Goal: Task Accomplishment & Management: Manage account settings

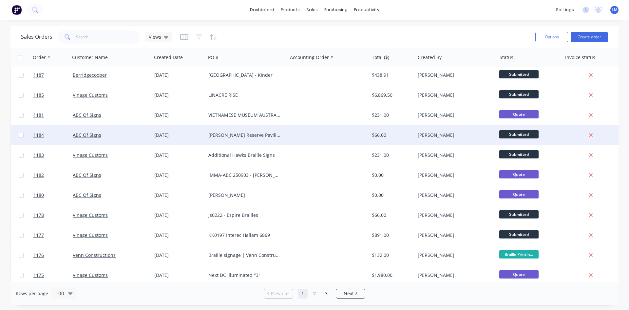
scroll to position [33, 0]
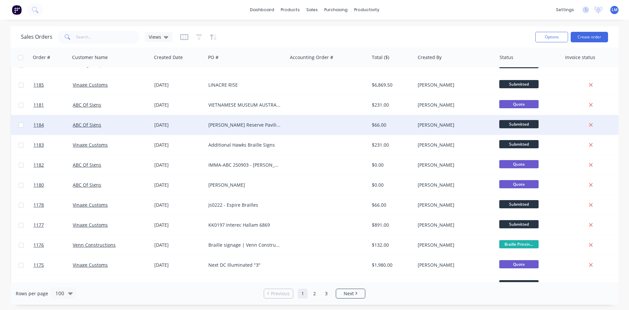
click at [522, 126] on span "Submitted" at bounding box center [518, 124] width 39 height 8
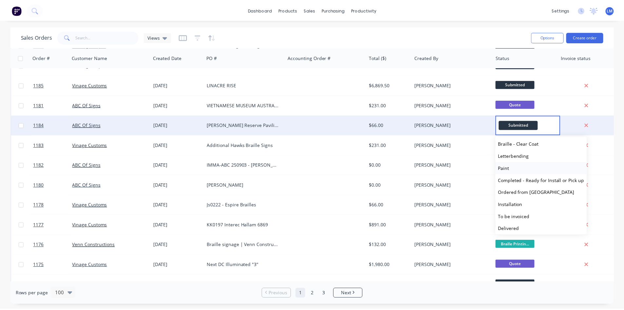
scroll to position [113, 0]
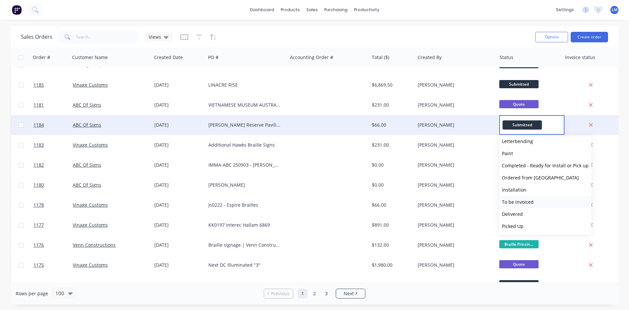
click at [519, 201] on span "To be invoiced" at bounding box center [518, 202] width 32 height 6
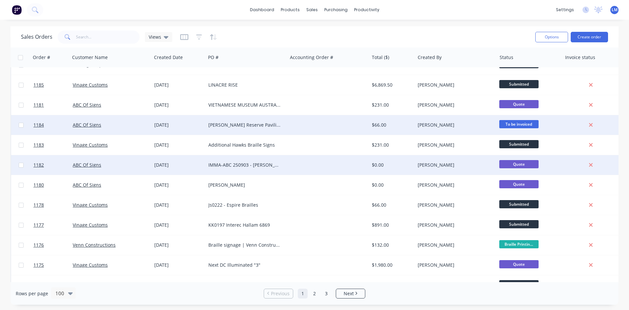
click at [341, 167] on div at bounding box center [328, 165] width 82 height 20
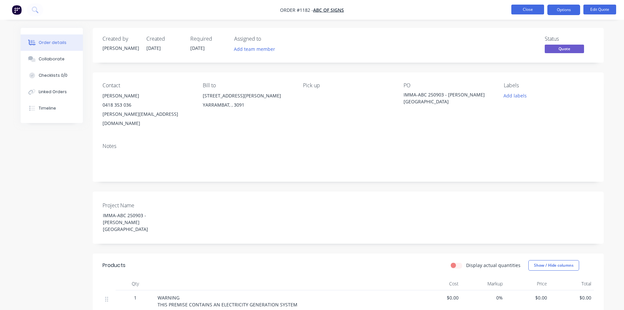
click at [528, 9] on button "Close" at bounding box center [527, 10] width 33 height 10
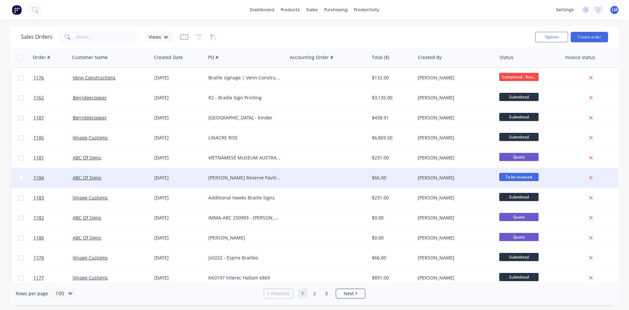
click at [323, 171] on div at bounding box center [328, 178] width 82 height 20
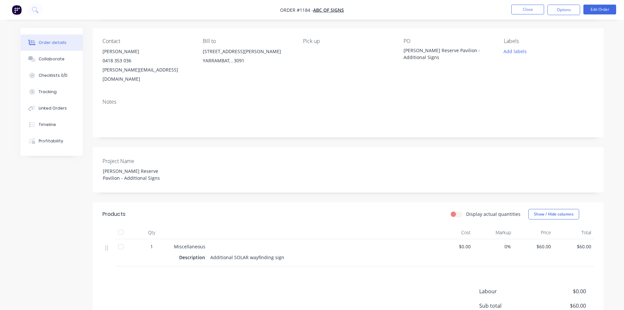
scroll to position [33, 0]
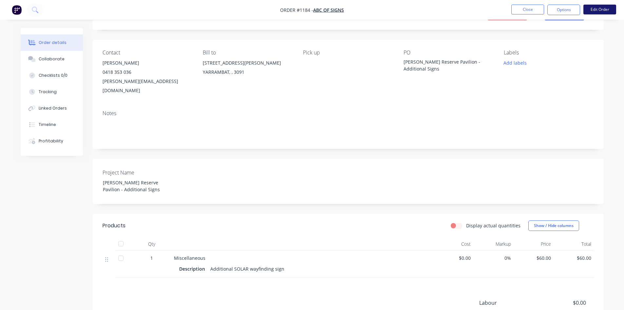
click at [593, 11] on button "Edit Order" at bounding box center [600, 10] width 33 height 10
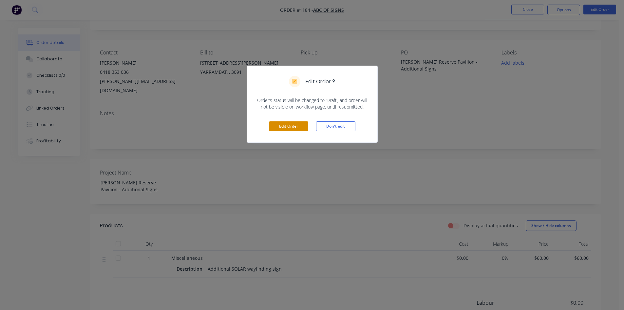
click at [292, 125] on button "Edit Order" at bounding box center [288, 126] width 39 height 10
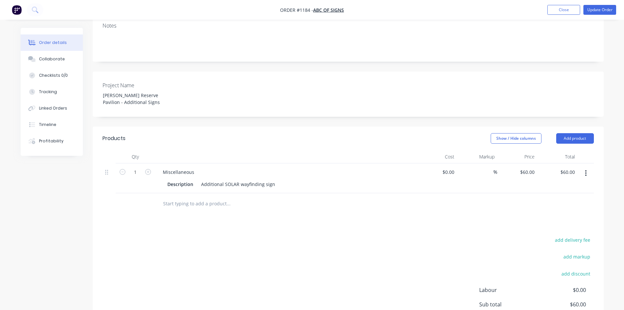
scroll to position [131, 0]
click at [584, 166] on button "button" at bounding box center [585, 172] width 15 height 12
click at [560, 198] on div "Duplicate" at bounding box center [563, 203] width 50 height 10
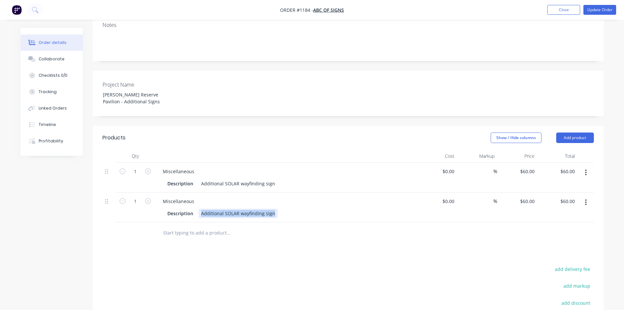
drag, startPoint x: 202, startPoint y: 195, endPoint x: 276, endPoint y: 194, distance: 74.4
click at [276, 208] on div "Description Additional SOLAR wayfinding sign" at bounding box center [285, 213] width 240 height 10
click at [149, 198] on icon "button" at bounding box center [148, 201] width 6 height 6
type input "2"
type input "$120.00"
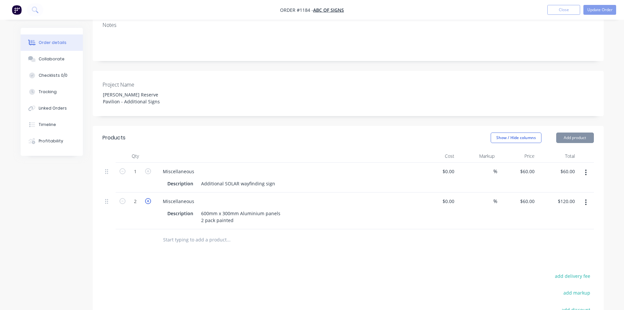
click at [149, 198] on icon "button" at bounding box center [148, 201] width 6 height 6
type input "3"
type input "$180.00"
click at [149, 198] on icon "button" at bounding box center [148, 201] width 6 height 6
type input "4"
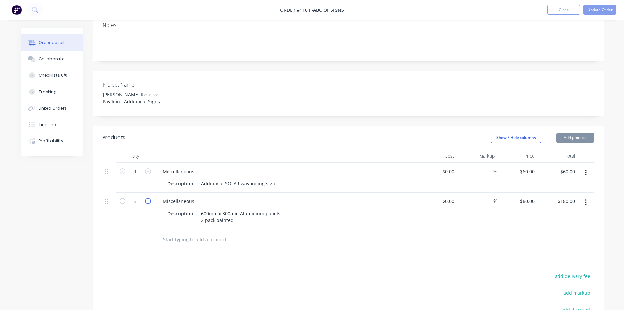
type input "$240.00"
click at [450, 196] on input "0" at bounding box center [449, 201] width 15 height 10
click at [450, 196] on input "0" at bounding box center [454, 201] width 8 height 10
type input "$40.00"
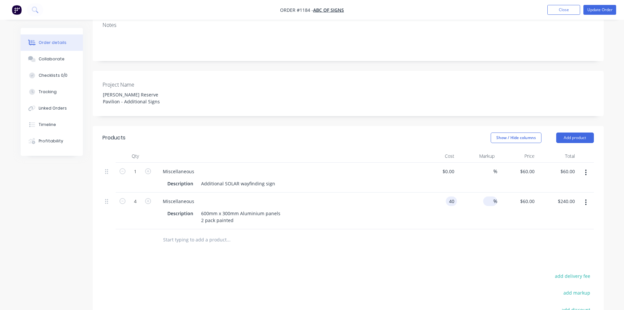
type input "$160.00"
click at [487, 196] on input at bounding box center [490, 201] width 8 height 10
type input "40"
type input "$56.00"
type input "$224.00"
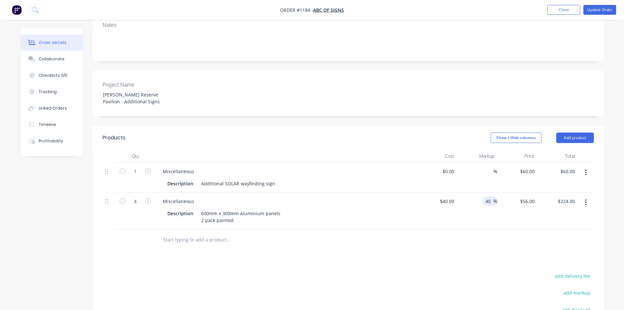
click at [483, 239] on div "Products Show / Hide columns Add product Qty Cost Markup Price Total 1 Miscella…" at bounding box center [348, 267] width 511 height 282
click at [596, 13] on button "Update Order" at bounding box center [600, 10] width 33 height 10
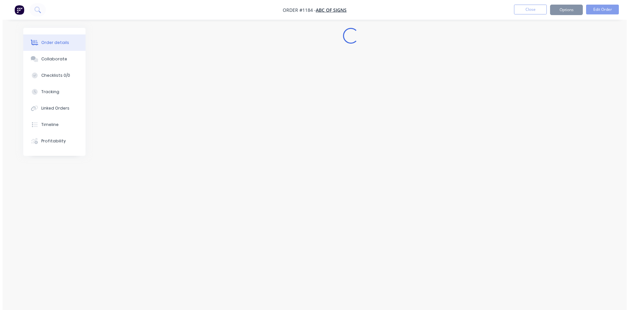
scroll to position [0, 0]
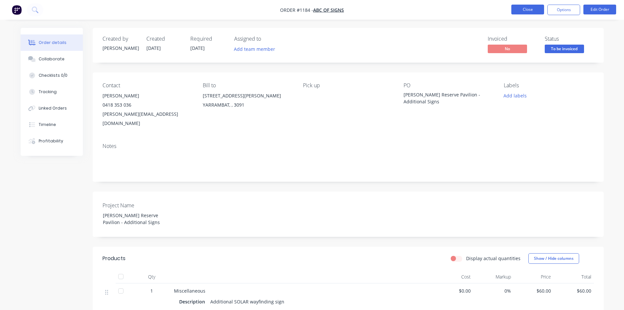
click at [533, 11] on button "Close" at bounding box center [527, 10] width 33 height 10
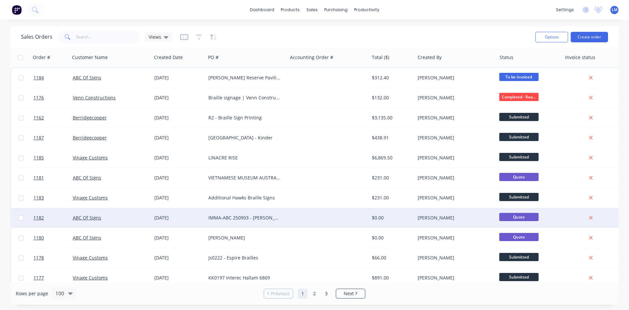
click at [509, 215] on span "Quote" at bounding box center [518, 217] width 39 height 8
click at [452, 216] on div "[PERSON_NAME]" at bounding box center [454, 217] width 73 height 7
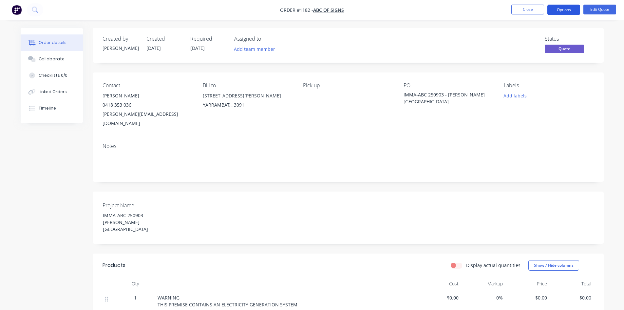
click at [563, 9] on button "Options" at bounding box center [563, 10] width 33 height 10
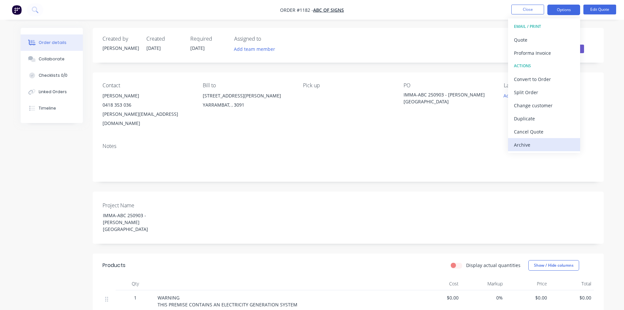
click at [535, 144] on div "Archive" at bounding box center [544, 145] width 60 height 10
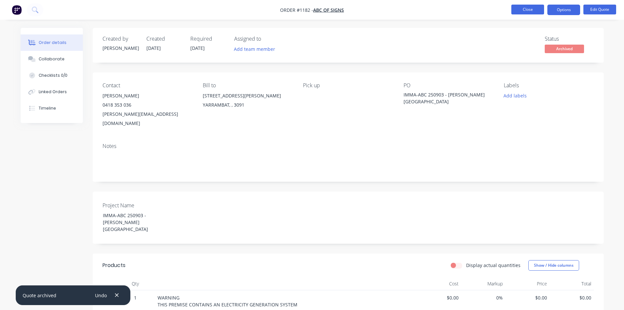
click at [525, 10] on button "Close" at bounding box center [527, 10] width 33 height 10
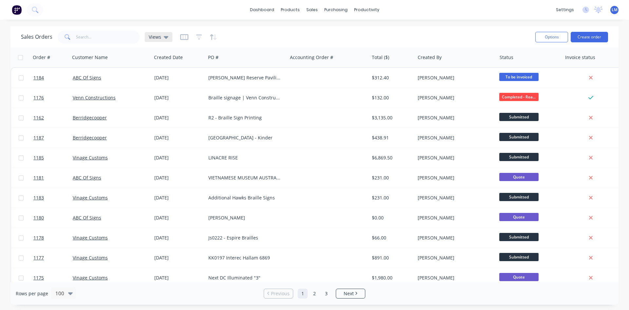
click at [170, 37] on div "Views" at bounding box center [159, 37] width 28 height 10
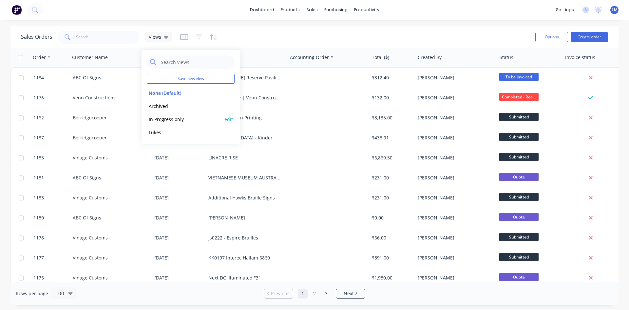
click at [174, 120] on button "In Progress only" at bounding box center [184, 119] width 75 height 8
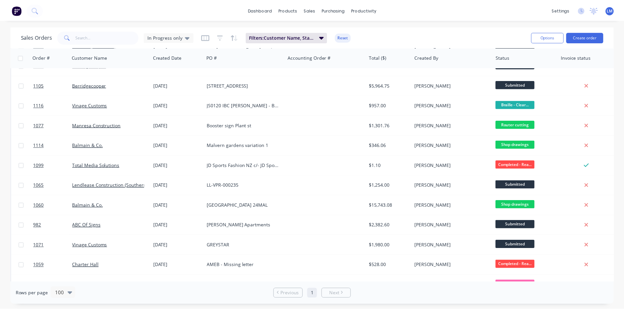
scroll to position [1088, 0]
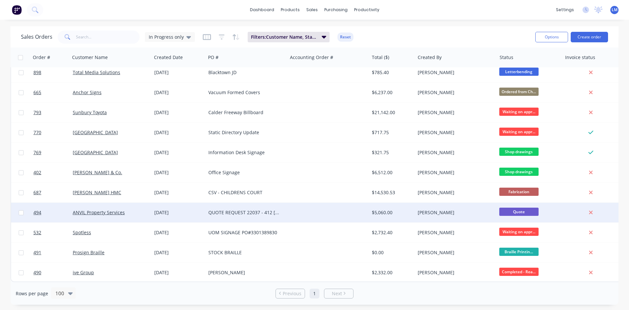
click at [466, 211] on div "[PERSON_NAME]" at bounding box center [454, 212] width 73 height 7
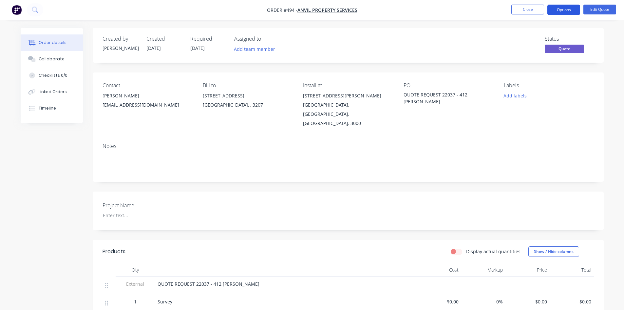
click at [565, 7] on button "Options" at bounding box center [563, 10] width 33 height 10
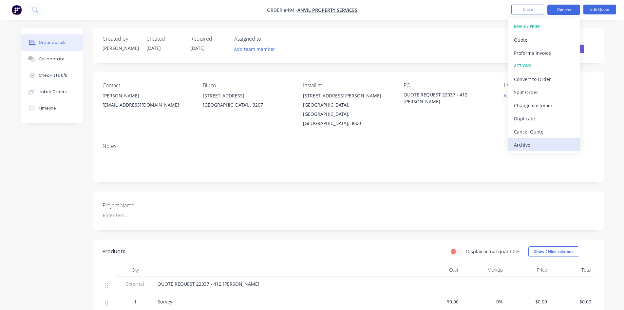
click at [528, 145] on div "Archive" at bounding box center [544, 145] width 60 height 10
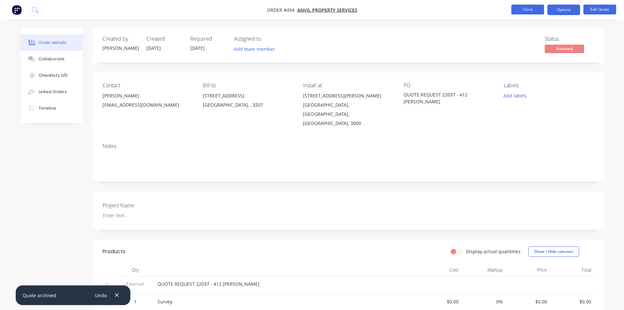
click at [532, 12] on button "Close" at bounding box center [527, 10] width 33 height 10
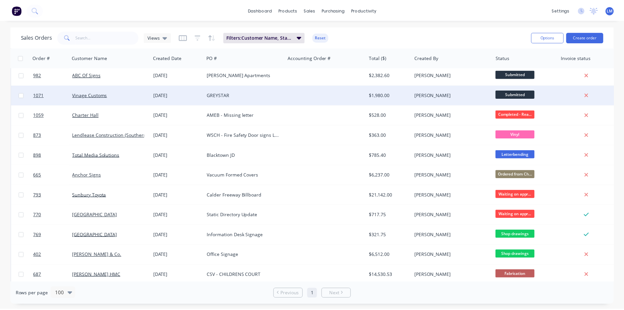
scroll to position [969, 0]
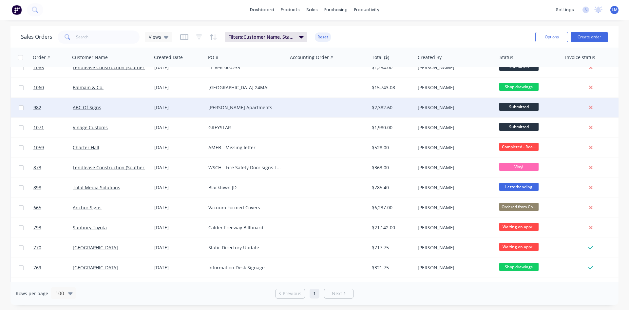
click at [469, 104] on div "[PERSON_NAME]" at bounding box center [456, 108] width 82 height 20
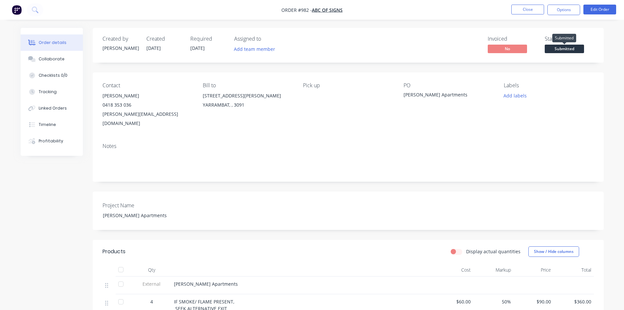
click at [560, 48] on span "Submitted" at bounding box center [564, 49] width 39 height 8
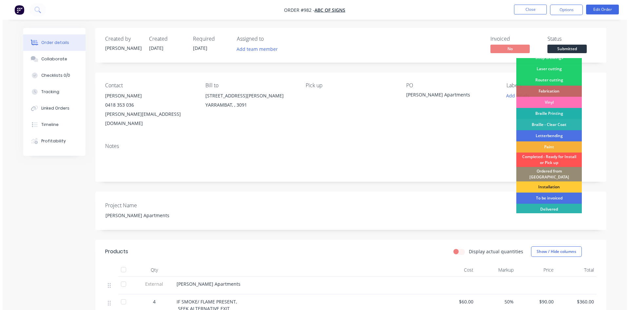
scroll to position [27, 0]
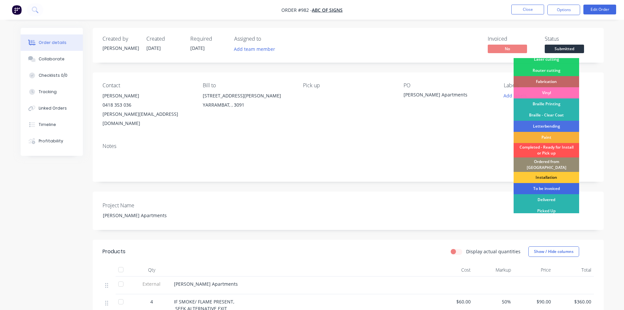
click at [541, 185] on div "To be invoiced" at bounding box center [547, 188] width 66 height 11
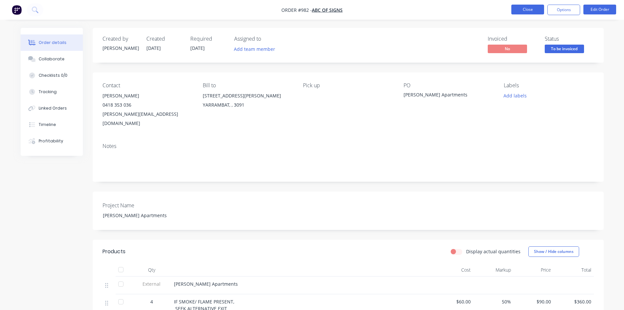
click at [530, 8] on button "Close" at bounding box center [527, 10] width 33 height 10
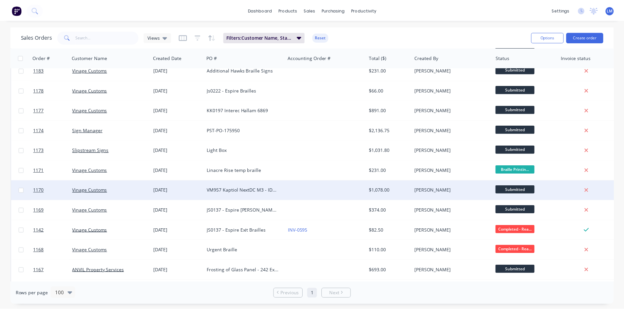
scroll to position [98, 0]
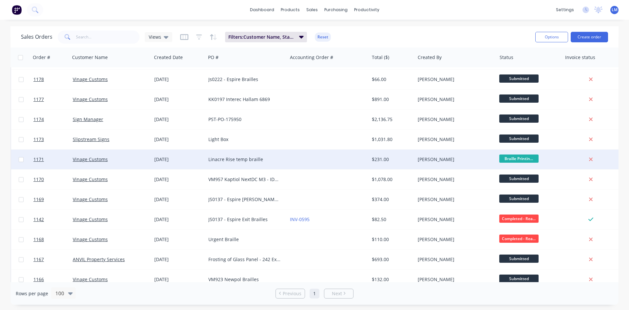
click at [487, 162] on div "[PERSON_NAME]" at bounding box center [454, 159] width 73 height 7
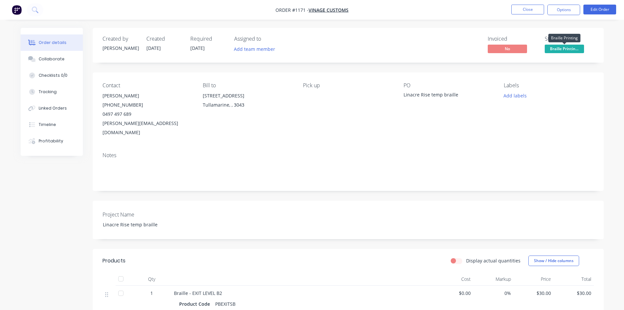
click at [559, 51] on span "Braille Printin..." at bounding box center [564, 49] width 39 height 8
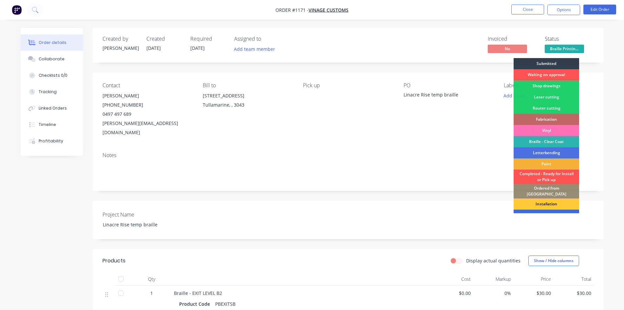
click at [537, 210] on div "To be invoiced" at bounding box center [547, 214] width 66 height 11
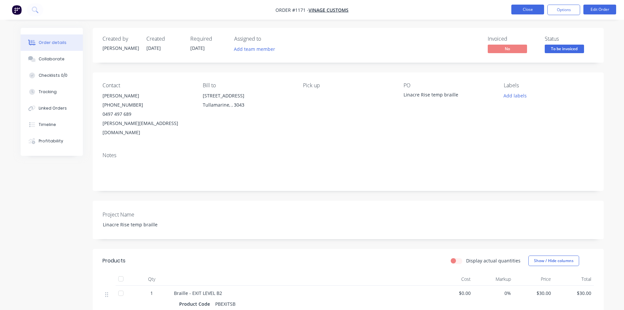
click at [532, 11] on button "Close" at bounding box center [527, 10] width 33 height 10
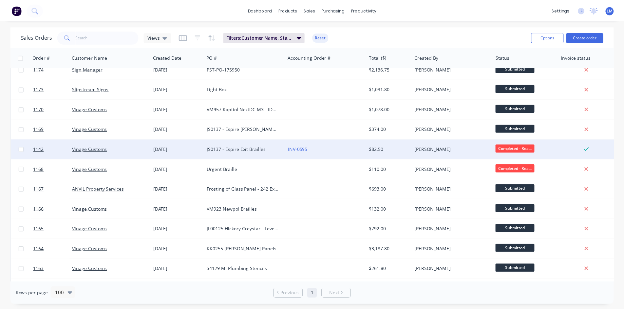
scroll to position [164, 0]
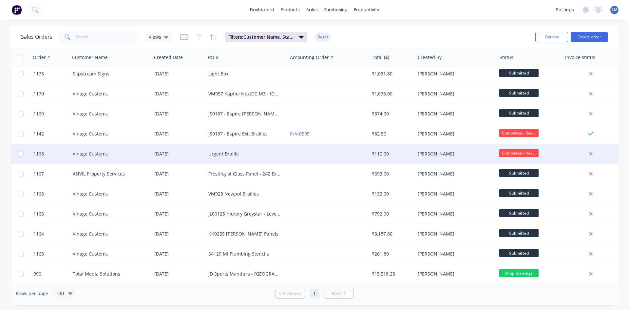
click at [473, 153] on div "[PERSON_NAME]" at bounding box center [454, 153] width 73 height 7
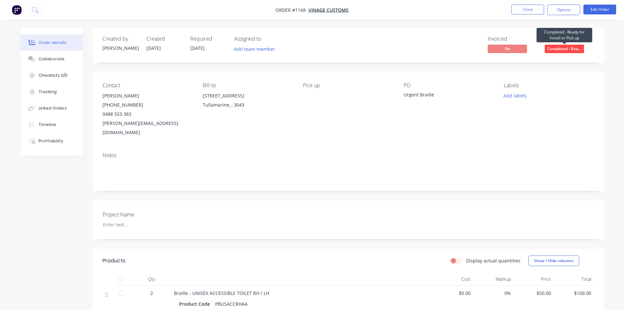
click at [551, 48] on span "Completed - Rea..." at bounding box center [564, 49] width 39 height 8
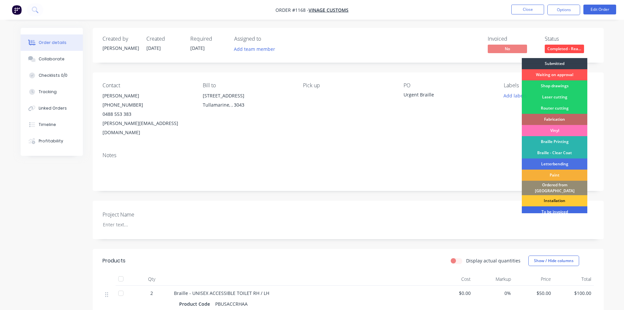
click at [543, 208] on div "To be invoiced" at bounding box center [555, 211] width 66 height 11
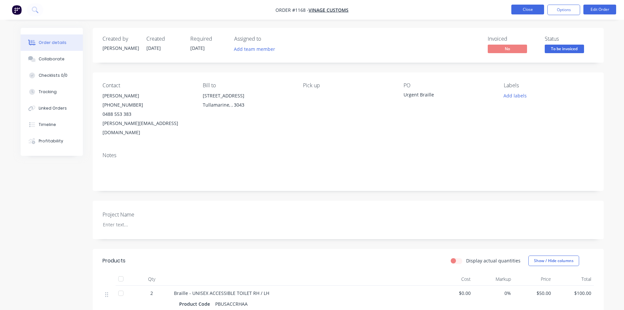
click at [526, 10] on button "Close" at bounding box center [527, 10] width 33 height 10
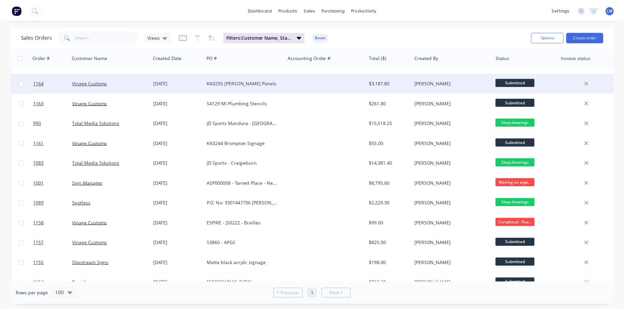
scroll to position [295, 0]
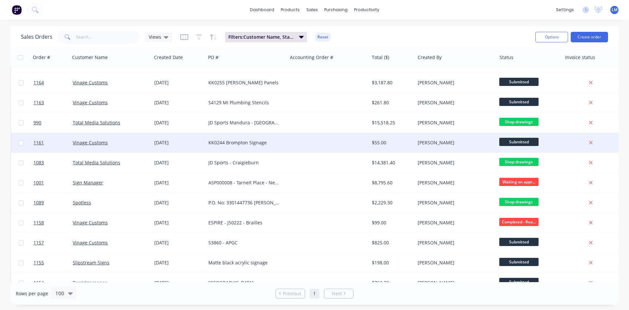
click at [474, 148] on div "[PERSON_NAME]" at bounding box center [456, 143] width 82 height 20
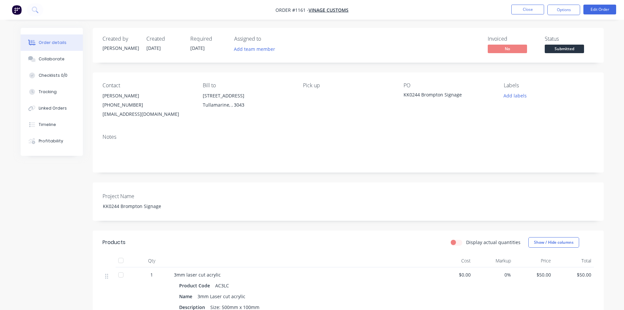
click at [552, 47] on span "Submitted" at bounding box center [564, 49] width 39 height 8
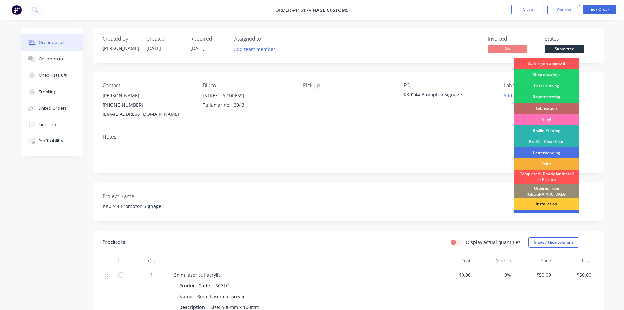
click at [545, 212] on div "To be invoiced" at bounding box center [547, 214] width 66 height 11
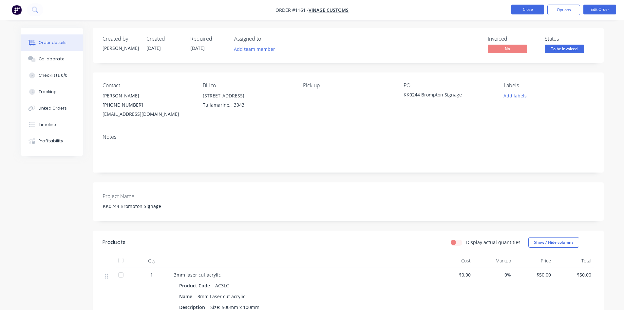
click at [530, 12] on button "Close" at bounding box center [527, 10] width 33 height 10
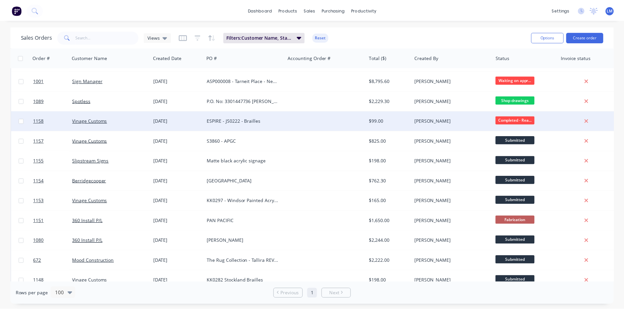
scroll to position [393, 0]
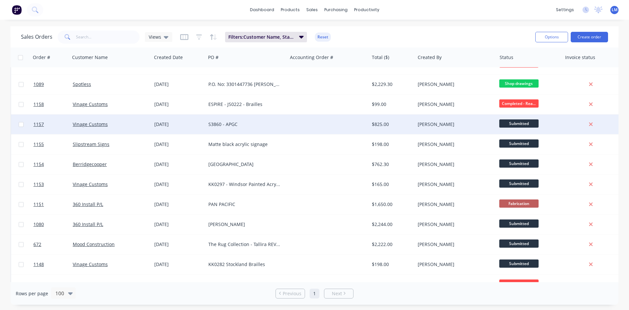
click at [455, 126] on div "[PERSON_NAME]" at bounding box center [454, 124] width 73 height 7
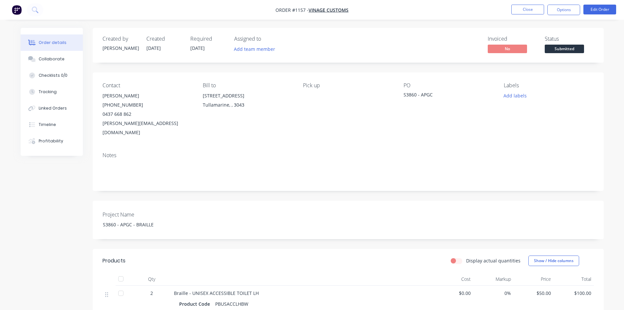
click at [523, 15] on li "Close" at bounding box center [527, 10] width 33 height 10
click at [523, 12] on button "Close" at bounding box center [527, 10] width 33 height 10
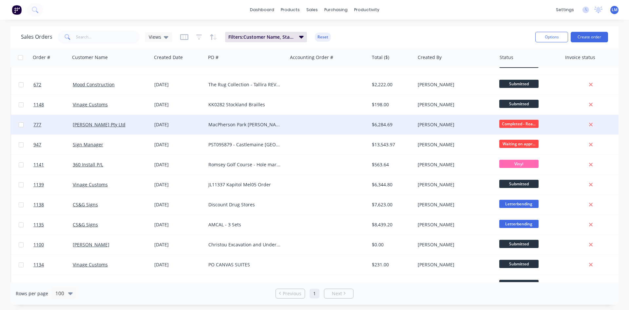
scroll to position [623, 0]
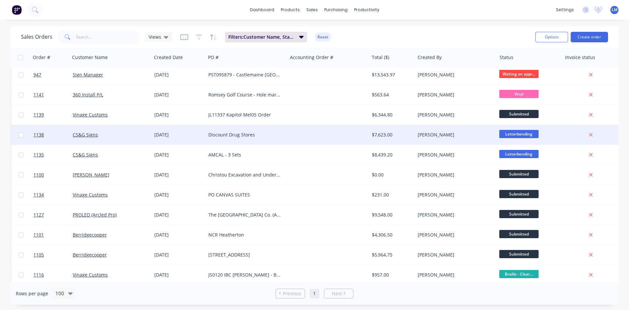
click at [510, 133] on span "Letterbending" at bounding box center [518, 134] width 39 height 8
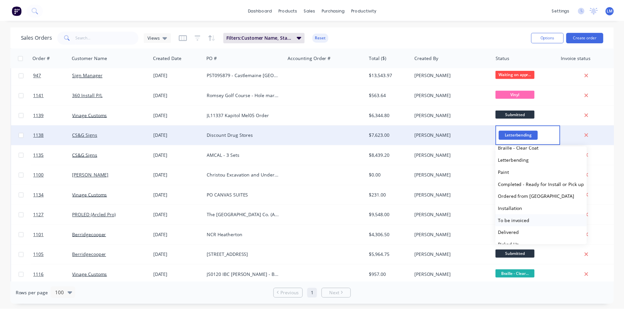
scroll to position [113, 0]
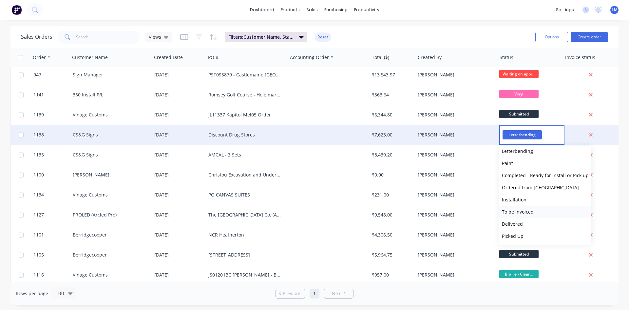
click at [523, 211] on span "To be invoiced" at bounding box center [518, 211] width 32 height 6
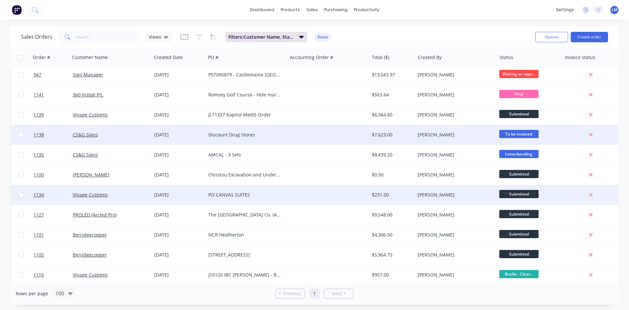
click at [478, 195] on div "[PERSON_NAME]" at bounding box center [454, 194] width 73 height 7
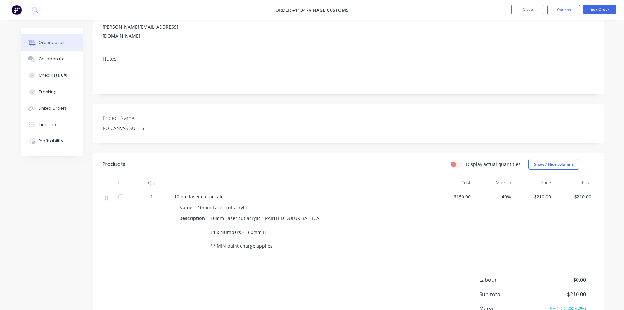
scroll to position [116, 0]
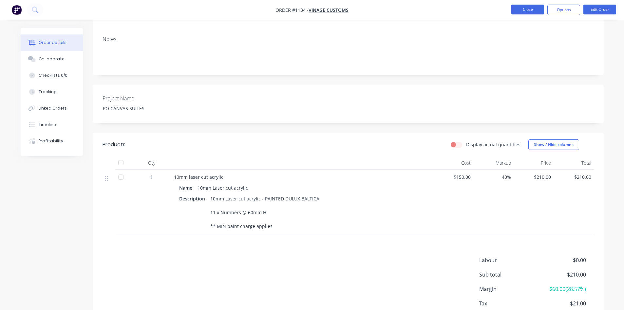
click at [522, 11] on button "Close" at bounding box center [527, 10] width 33 height 10
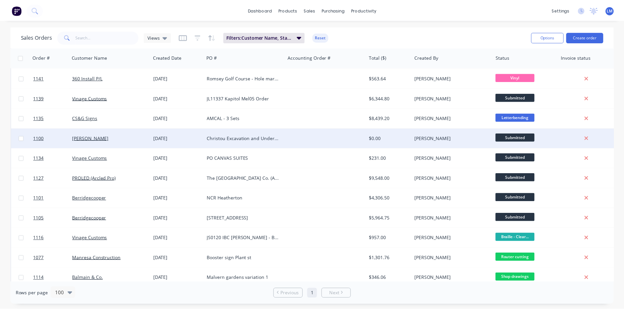
scroll to position [655, 0]
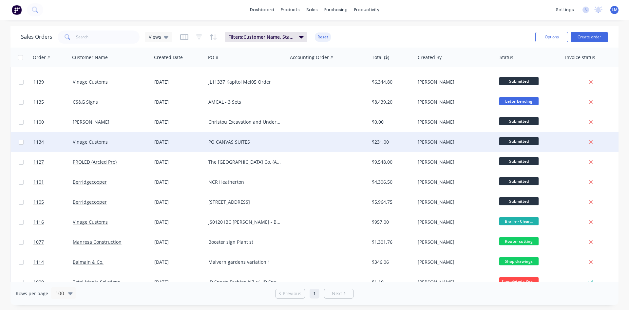
click at [463, 146] on div "[PERSON_NAME]" at bounding box center [456, 142] width 82 height 20
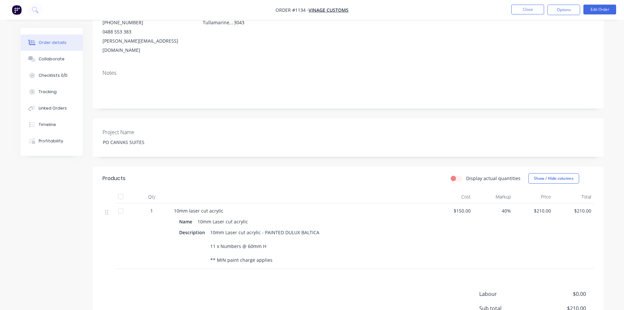
scroll to position [131, 0]
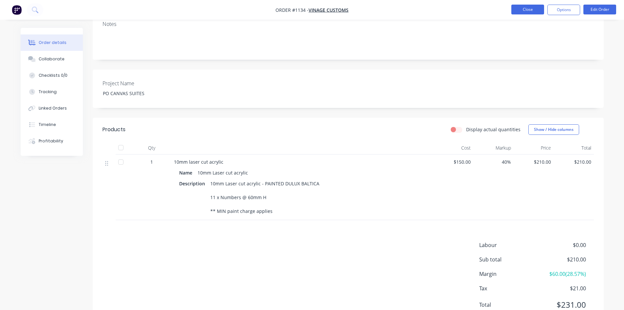
click at [529, 9] on button "Close" at bounding box center [527, 10] width 33 height 10
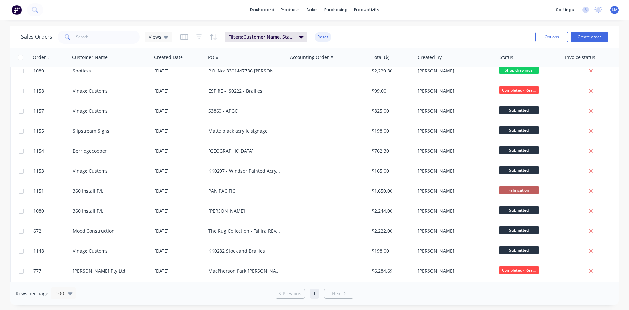
scroll to position [426, 0]
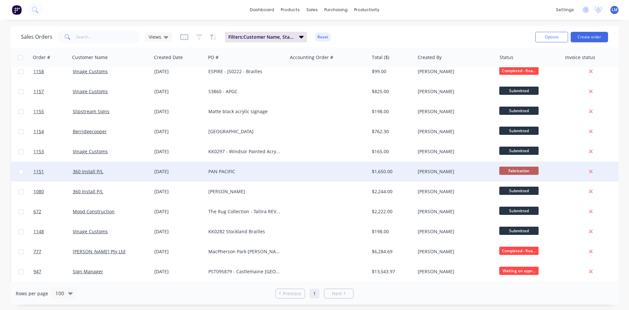
click at [535, 169] on span "Fabrication" at bounding box center [518, 170] width 39 height 8
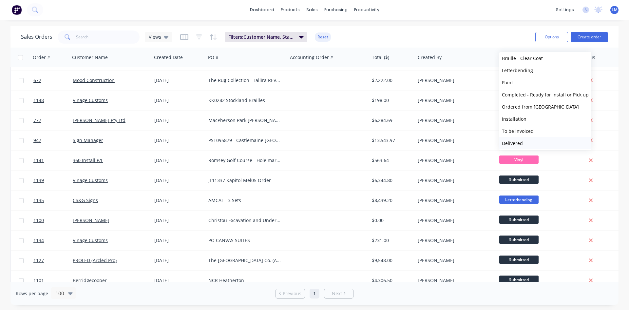
scroll to position [113, 0]
click at [520, 118] on span "To be invoiced" at bounding box center [518, 117] width 32 height 6
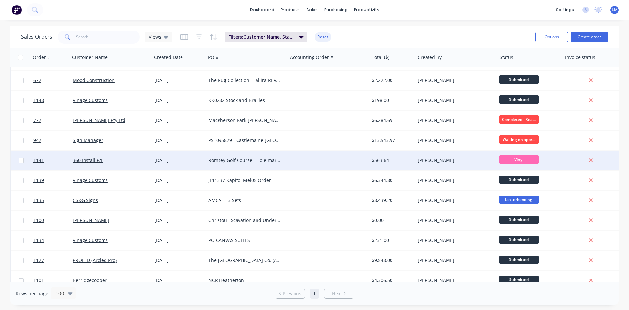
click at [509, 159] on span "Vinyl" at bounding box center [518, 159] width 39 height 8
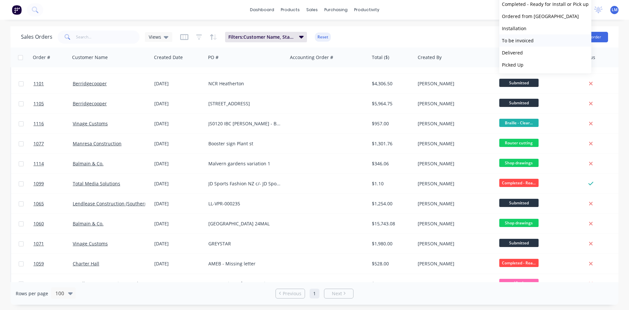
click at [534, 42] on button "To be invoiced" at bounding box center [545, 40] width 92 height 12
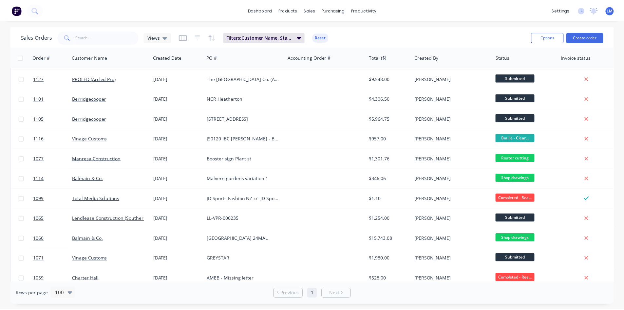
scroll to position [706, 0]
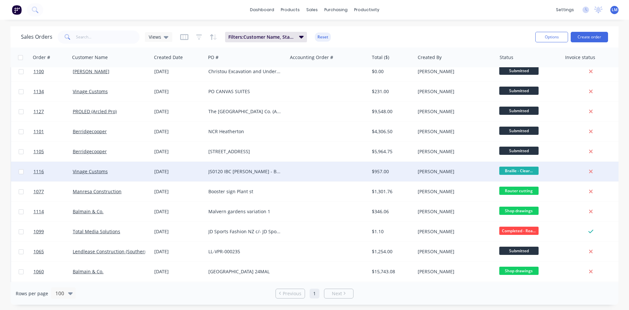
click at [323, 171] on div at bounding box center [328, 172] width 82 height 20
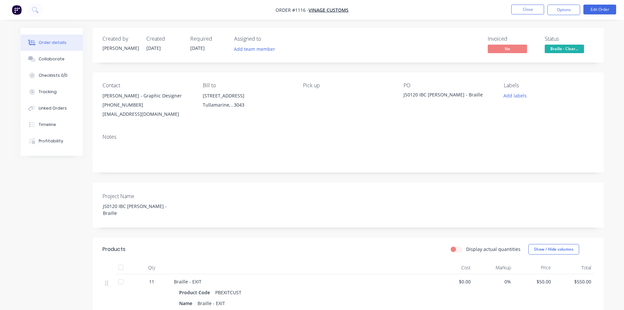
click at [567, 46] on span "Braille - Clear..." at bounding box center [564, 49] width 39 height 8
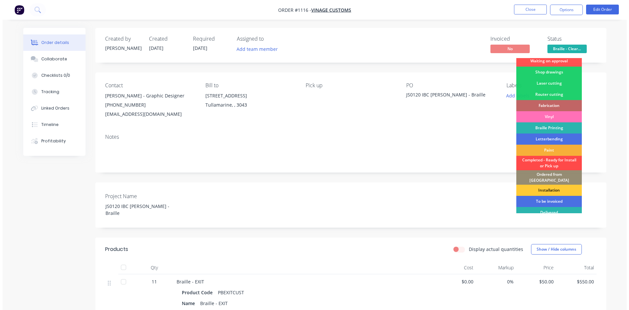
scroll to position [27, 0]
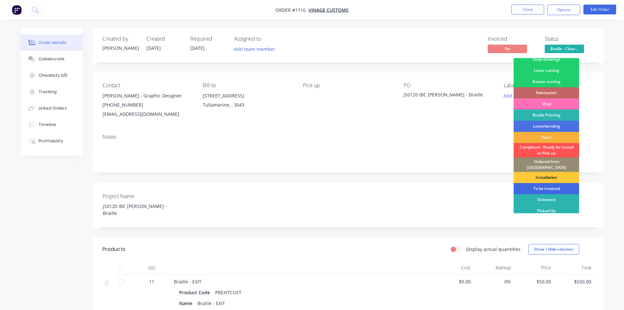
click at [549, 183] on div "To be invoiced" at bounding box center [547, 188] width 66 height 11
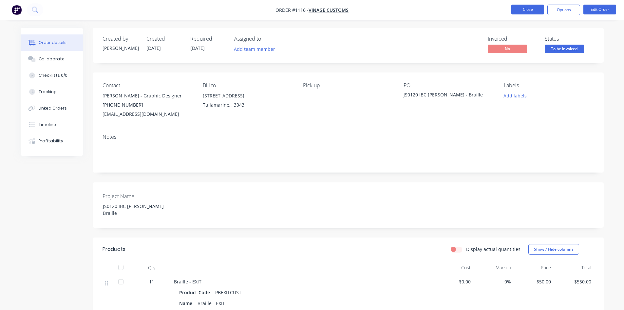
click at [529, 9] on button "Close" at bounding box center [527, 10] width 33 height 10
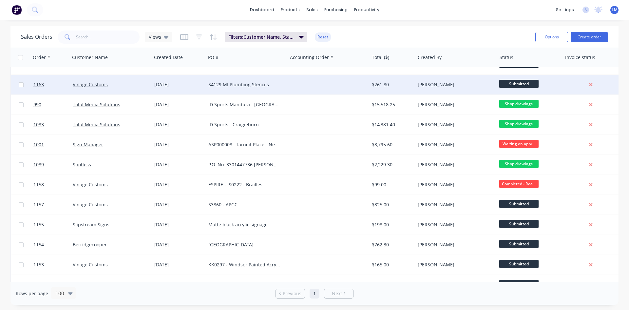
scroll to position [328, 0]
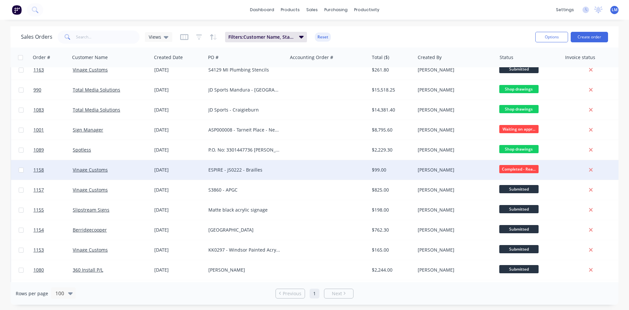
click at [527, 171] on span "Completed - Rea..." at bounding box center [518, 169] width 39 height 8
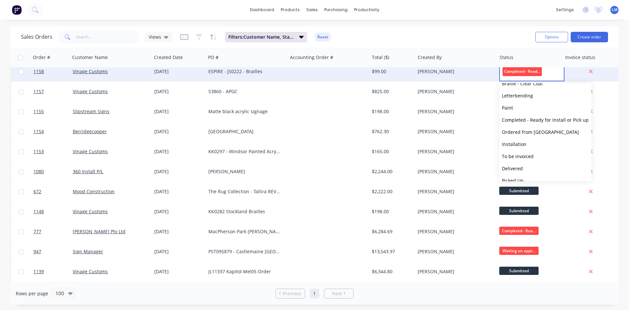
scroll to position [113, 0]
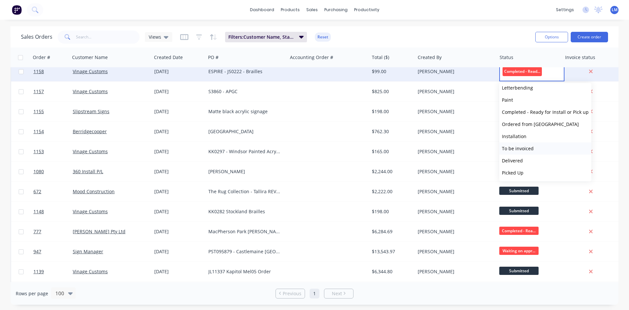
click at [529, 146] on span "To be invoiced" at bounding box center [518, 148] width 32 height 6
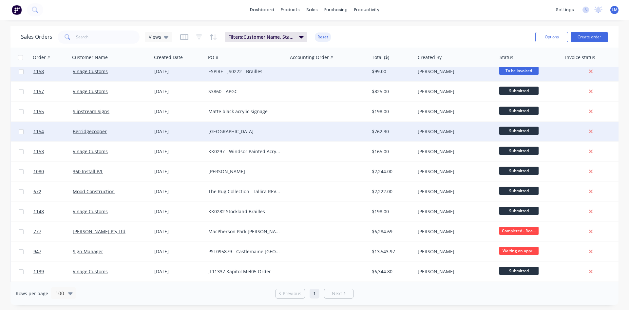
click at [294, 137] on div at bounding box center [328, 132] width 82 height 20
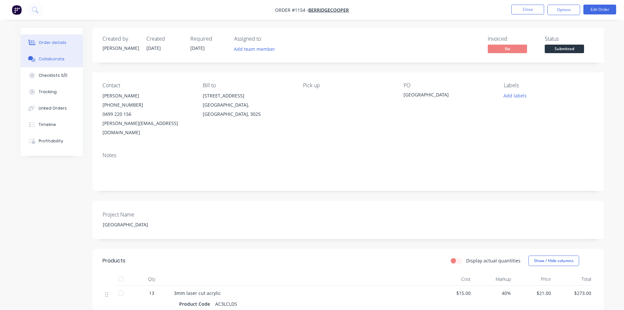
click at [52, 57] on div "Collaborate" at bounding box center [52, 59] width 26 height 6
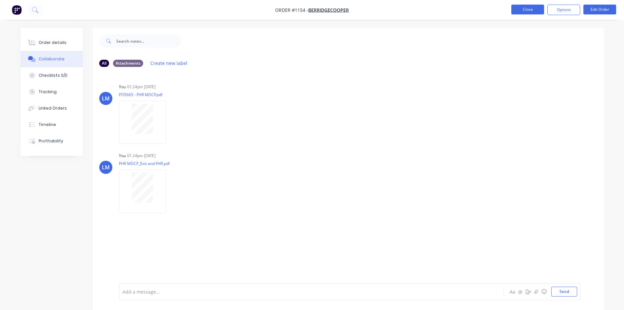
click at [525, 13] on button "Close" at bounding box center [527, 10] width 33 height 10
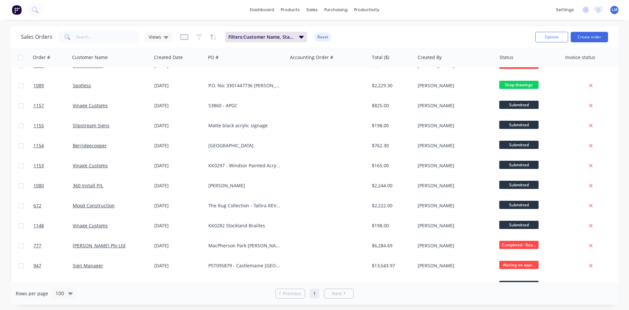
scroll to position [393, 0]
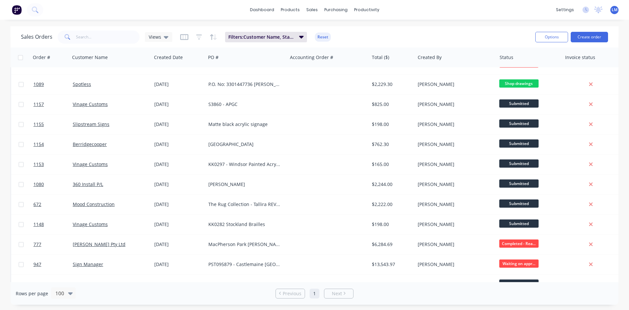
click at [278, 143] on div "[GEOGRAPHIC_DATA]" at bounding box center [244, 144] width 73 height 7
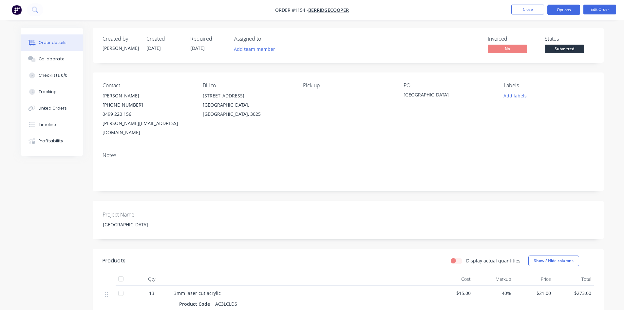
click at [561, 8] on button "Options" at bounding box center [563, 10] width 33 height 10
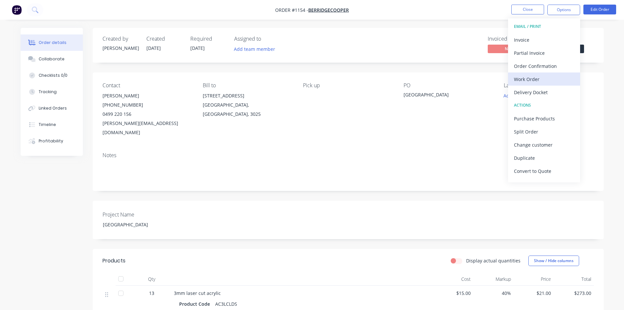
click at [537, 77] on div "Work Order" at bounding box center [544, 79] width 60 height 10
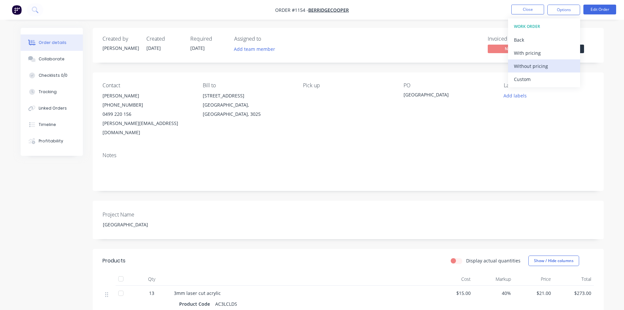
click at [537, 66] on div "Without pricing" at bounding box center [544, 66] width 60 height 10
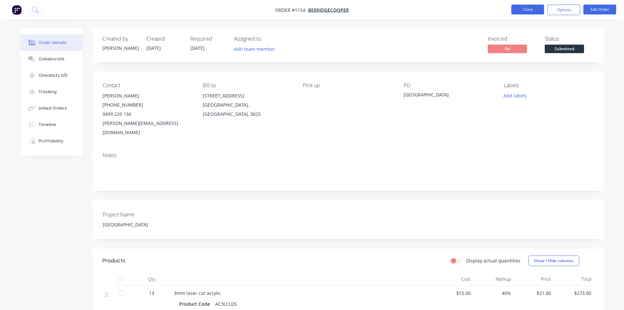
click at [520, 9] on button "Close" at bounding box center [527, 10] width 33 height 10
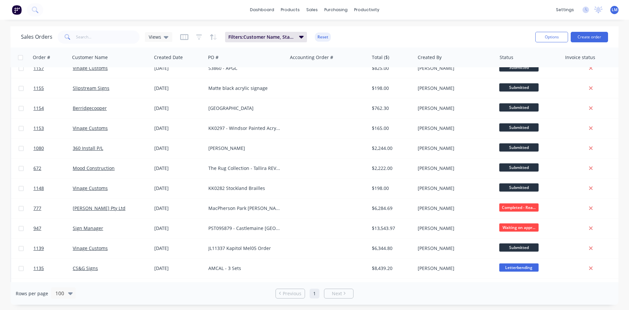
scroll to position [3, 0]
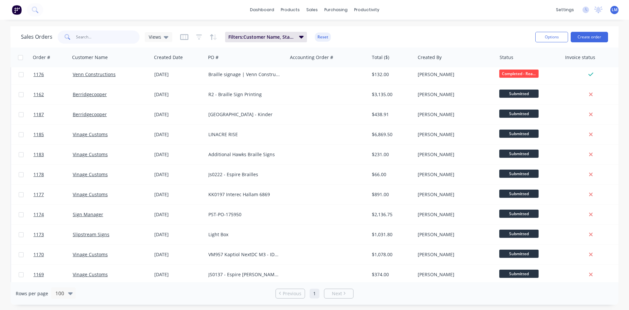
click at [123, 39] on input "text" at bounding box center [108, 36] width 64 height 13
type input "1116"
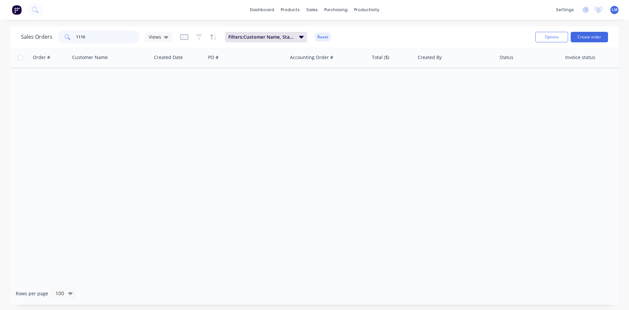
scroll to position [0, 0]
click at [166, 41] on div "Views" at bounding box center [159, 37] width 28 height 10
click at [175, 95] on button "None (Default)" at bounding box center [184, 93] width 75 height 8
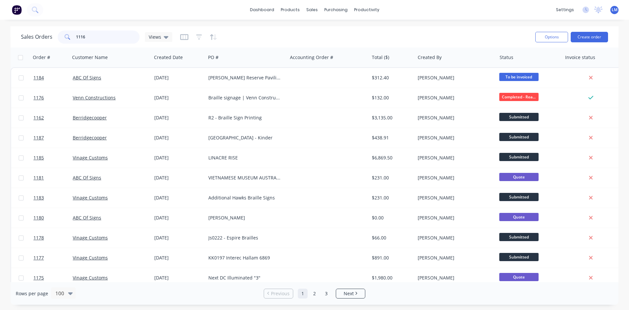
click at [88, 39] on input "1116" at bounding box center [108, 36] width 64 height 13
click at [159, 37] on span "Views" at bounding box center [155, 36] width 12 height 7
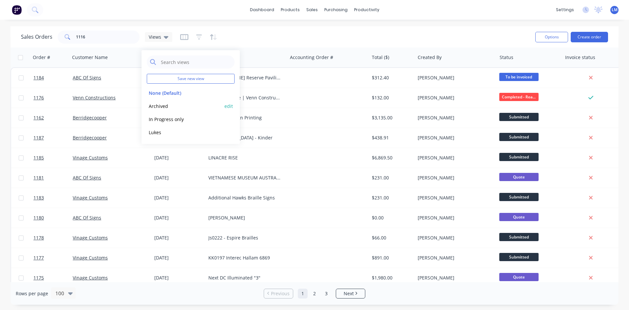
click at [163, 105] on button "Archived" at bounding box center [184, 106] width 75 height 8
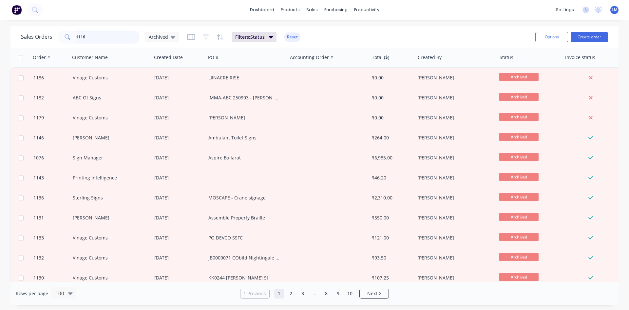
click at [85, 38] on input "1116" at bounding box center [108, 36] width 64 height 13
drag, startPoint x: 75, startPoint y: 36, endPoint x: 64, endPoint y: 36, distance: 11.5
click at [64, 36] on div "1116" at bounding box center [99, 36] width 82 height 13
click at [171, 35] on icon at bounding box center [173, 36] width 5 height 7
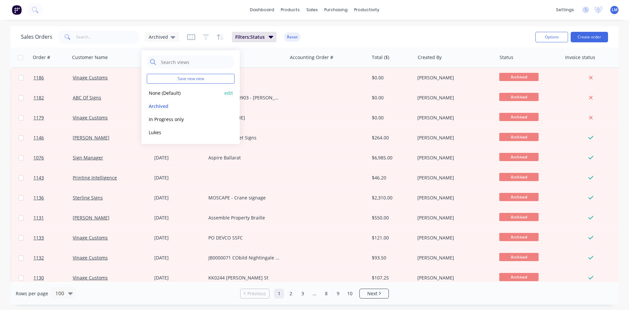
click at [180, 93] on button "None (Default)" at bounding box center [184, 93] width 75 height 8
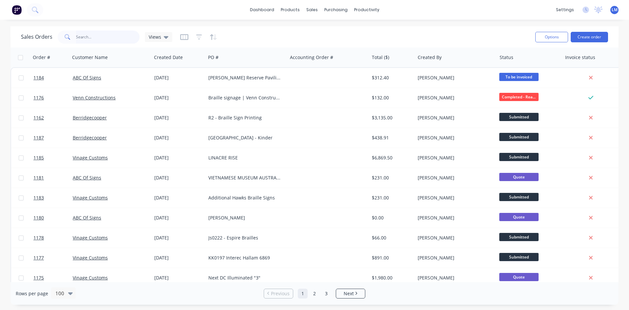
click at [89, 37] on input "text" at bounding box center [108, 36] width 64 height 13
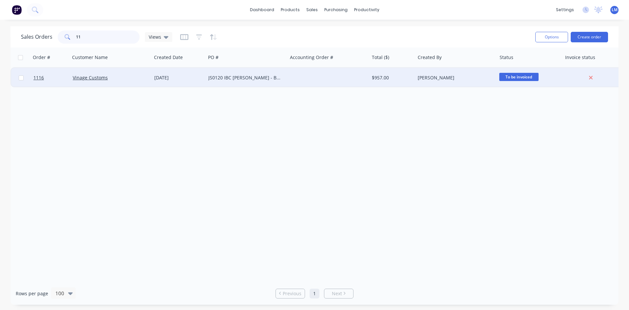
type input "1"
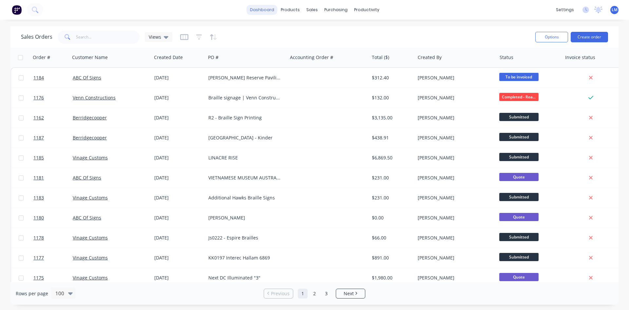
click at [263, 8] on link "dashboard" at bounding box center [262, 10] width 31 height 10
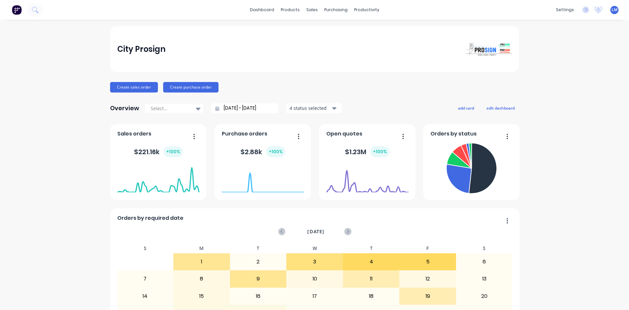
click at [237, 110] on input "[DATE] - [DATE]" at bounding box center [247, 108] width 56 height 10
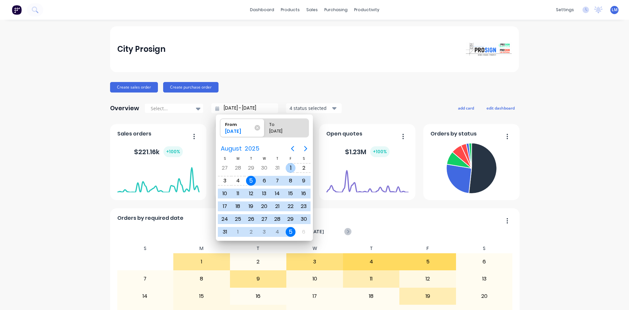
click at [286, 167] on div "1" at bounding box center [291, 168] width 10 height 10
type input "[DATE] - [DATE]"
radio input "false"
radio input "true"
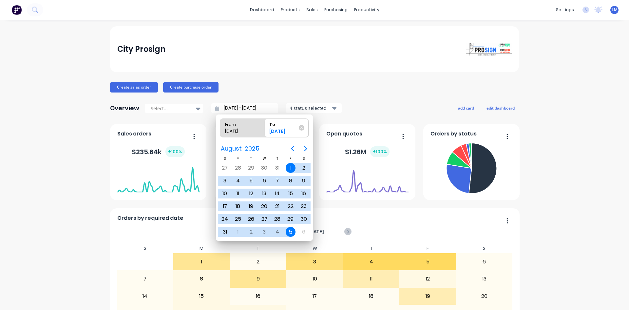
click at [247, 130] on div "[DATE]" at bounding box center [238, 132] width 33 height 9
click at [221, 130] on input "From [DATE]" at bounding box center [220, 128] width 0 height 18
radio input "true"
click at [235, 230] on div "1" at bounding box center [238, 232] width 10 height 10
type input "[DATE] - [DATE]"
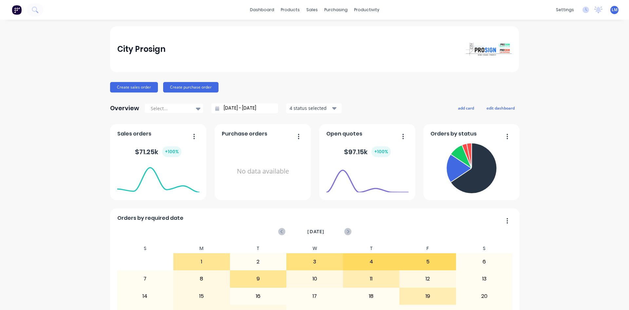
click at [319, 32] on link "Sales Orders" at bounding box center [344, 31] width 87 height 13
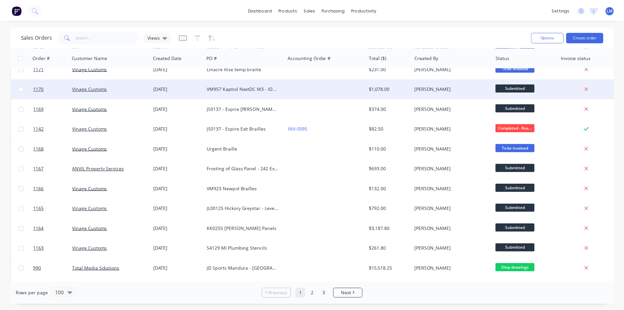
scroll to position [295, 0]
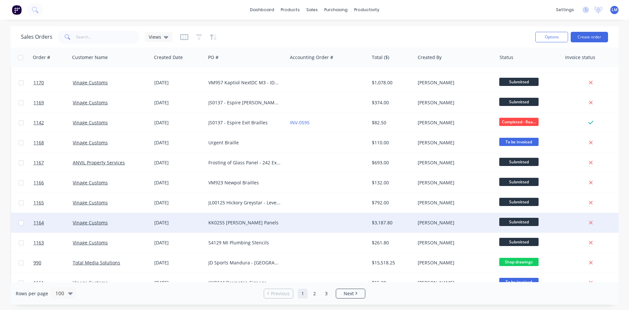
click at [334, 219] on div at bounding box center [328, 223] width 82 height 20
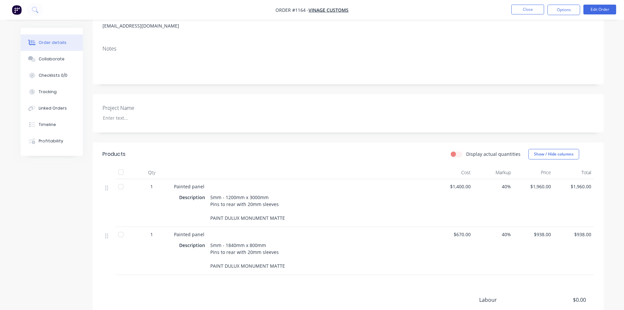
scroll to position [98, 0]
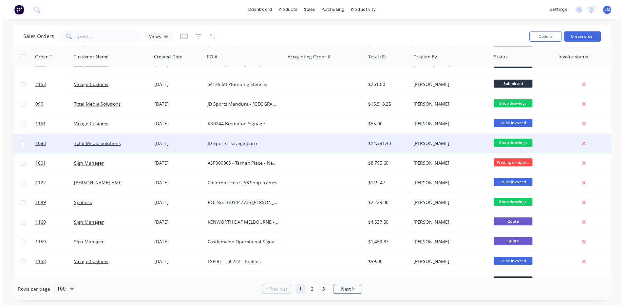
scroll to position [459, 0]
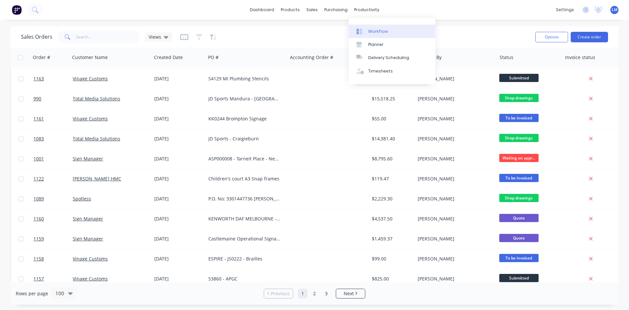
click at [373, 29] on div "Workflow" at bounding box center [378, 32] width 20 height 6
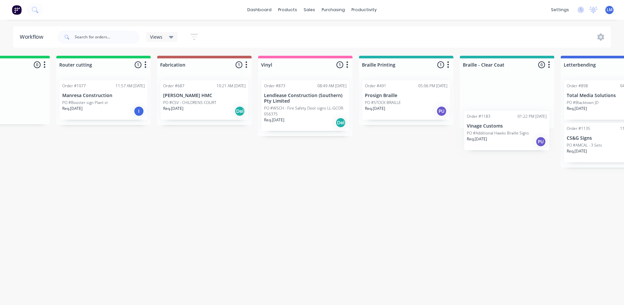
scroll to position [1, 363]
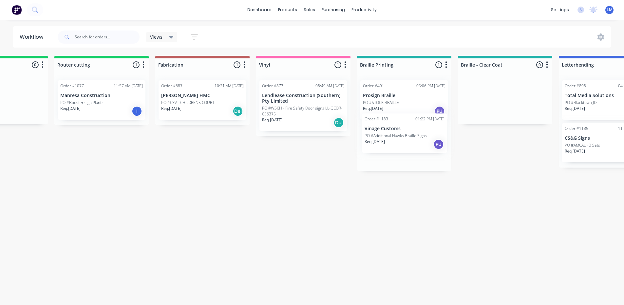
drag, startPoint x: 54, startPoint y: 152, endPoint x: 401, endPoint y: 135, distance: 346.7
click at [401, 135] on div "Submitted 30 Status colour #273444 hex #273444 Save Cancel Summaries Total orde…" at bounding box center [463, 178] width 1663 height 245
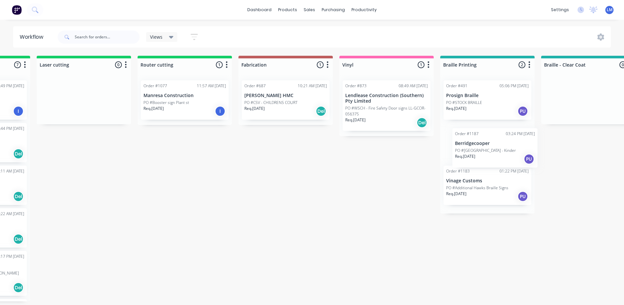
scroll to position [1, 287]
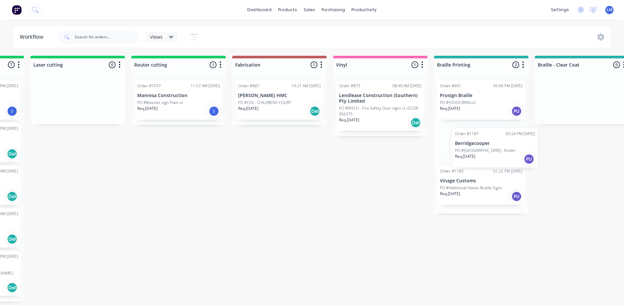
drag, startPoint x: 53, startPoint y: 238, endPoint x: 486, endPoint y: 148, distance: 441.6
click at [489, 149] on div "Submitted 29 Status colour #273444 hex #273444 Save Cancel Summaries Total orde…" at bounding box center [540, 178] width 1663 height 245
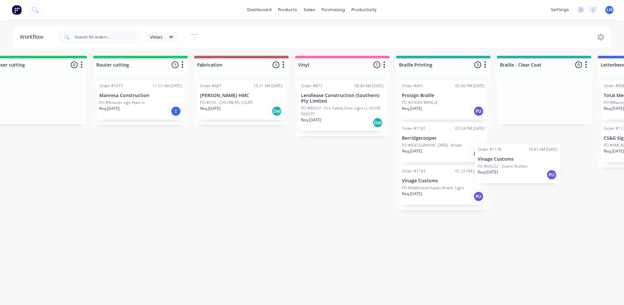
scroll to position [1, 327]
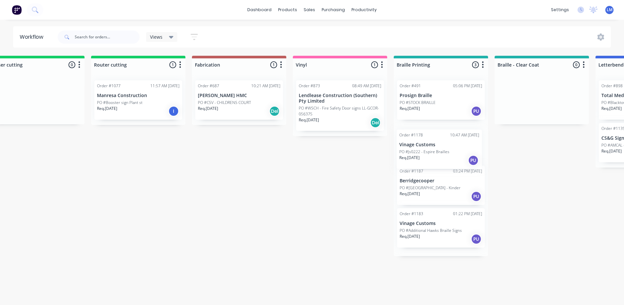
drag, startPoint x: 56, startPoint y: 194, endPoint x: 441, endPoint y: 150, distance: 387.5
click at [441, 150] on div "Submitted 28 Status colour #273444 hex #273444 Save Cancel Summaries Total orde…" at bounding box center [499, 178] width 1663 height 245
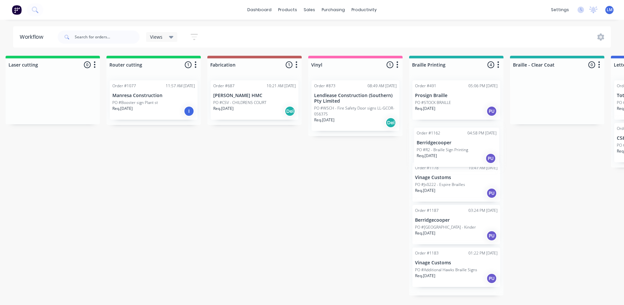
scroll to position [1, 313]
drag, startPoint x: 50, startPoint y: 281, endPoint x: 438, endPoint y: 136, distance: 414.3
click at [438, 136] on div "Submitted 27 Status colour #273444 hex #273444 Save Cancel Summaries Total orde…" at bounding box center [514, 178] width 1663 height 245
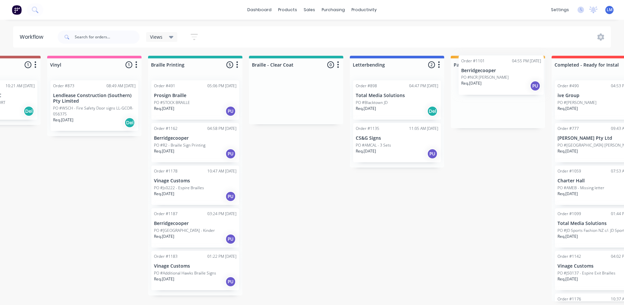
scroll to position [0, 575]
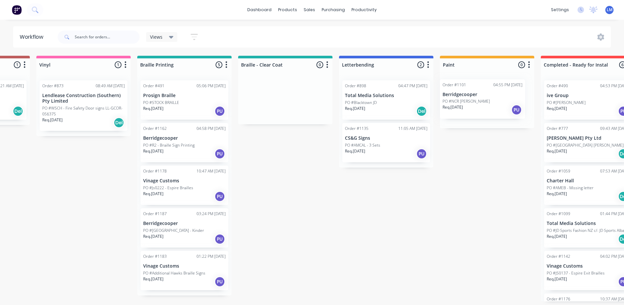
drag, startPoint x: 59, startPoint y: 234, endPoint x: 484, endPoint y: 108, distance: 443.4
click at [486, 102] on div "Submitted 26 Status colour #273444 hex #273444 Save Cancel Summaries Total orde…" at bounding box center [243, 178] width 1663 height 245
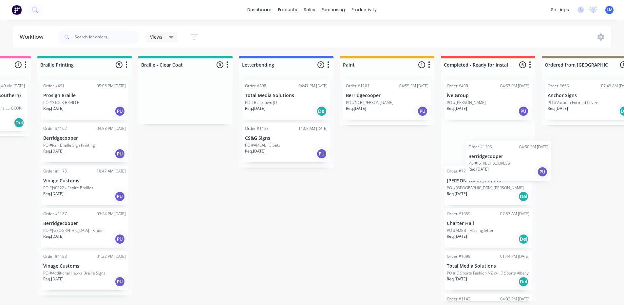
scroll to position [0, 687]
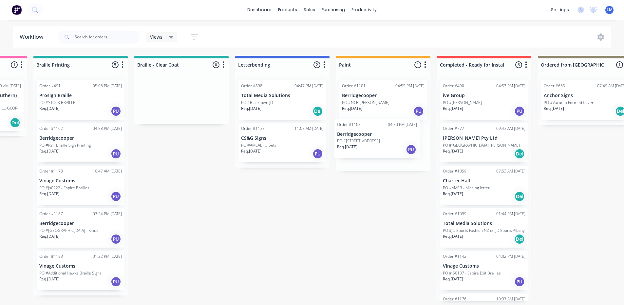
drag, startPoint x: 45, startPoint y: 186, endPoint x: 367, endPoint y: 135, distance: 325.5
click at [367, 135] on div "Submitted 25 Status colour #273444 hex #273444 Save Cancel Summaries Total orde…" at bounding box center [139, 178] width 1663 height 245
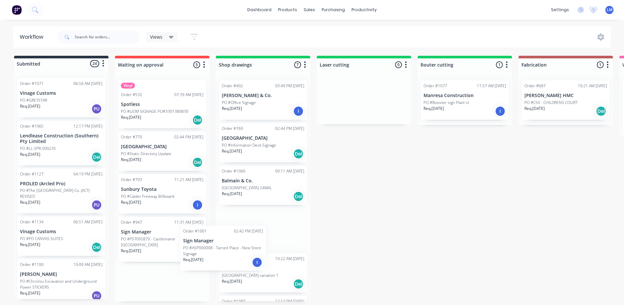
scroll to position [0, 0]
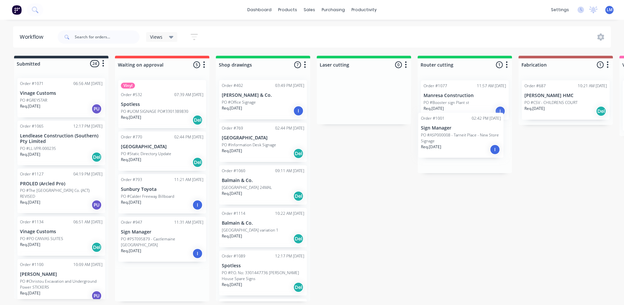
drag, startPoint x: 155, startPoint y: 284, endPoint x: 459, endPoint y: 135, distance: 338.6
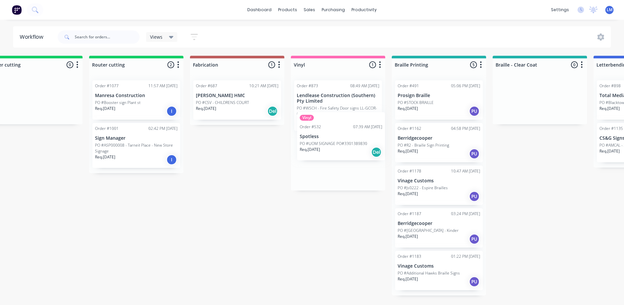
drag, startPoint x: 156, startPoint y: 112, endPoint x: 338, endPoint y: 145, distance: 184.7
click at [338, 145] on div "Submitted 24 Status colour #273444 hex #273444 Save Cancel Summaries Total orde…" at bounding box center [497, 178] width 1663 height 245
click at [338, 145] on div "Order #873 08:49 AM [DATE] Lendlease Construction (Southern) Pty Limited PO #WS…" at bounding box center [338, 132] width 94 height 115
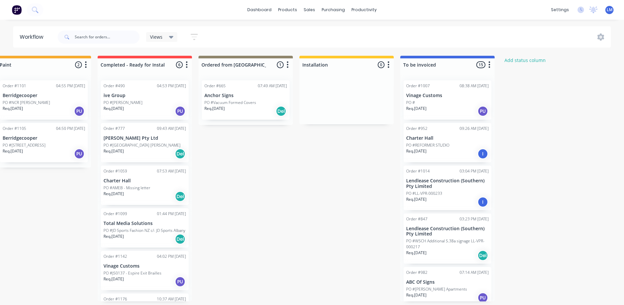
scroll to position [0, 1039]
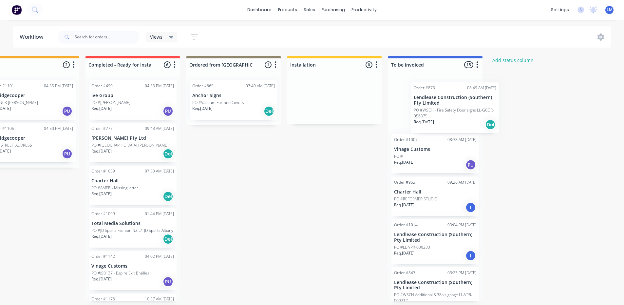
drag, startPoint x: 340, startPoint y: 98, endPoint x: 434, endPoint y: 98, distance: 93.7
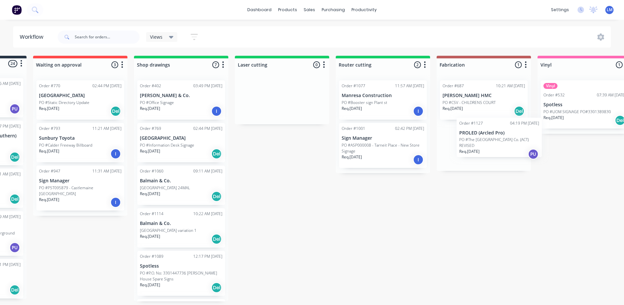
drag, startPoint x: 43, startPoint y: 184, endPoint x: 456, endPoint y: 134, distance: 416.5
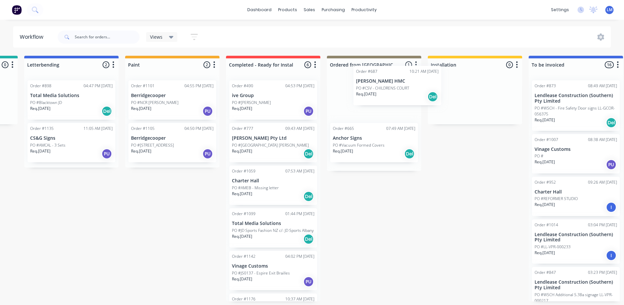
scroll to position [0, 899]
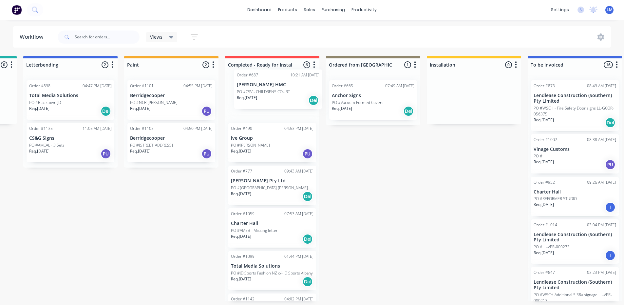
drag, startPoint x: 478, startPoint y: 93, endPoint x: 275, endPoint y: 84, distance: 203.0
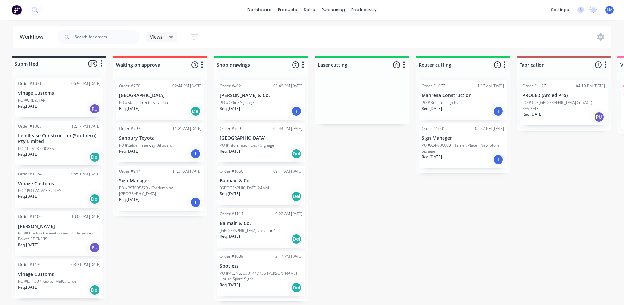
scroll to position [0, 0]
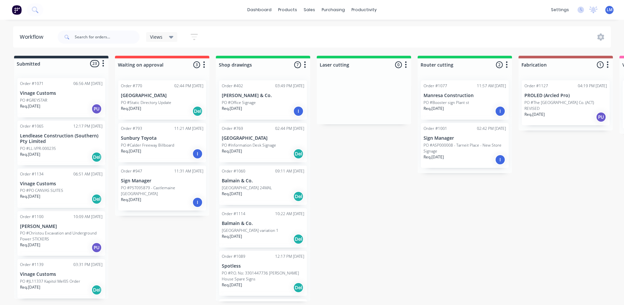
click at [51, 191] on p "PO #PO CANVAS SUITES" at bounding box center [41, 190] width 43 height 6
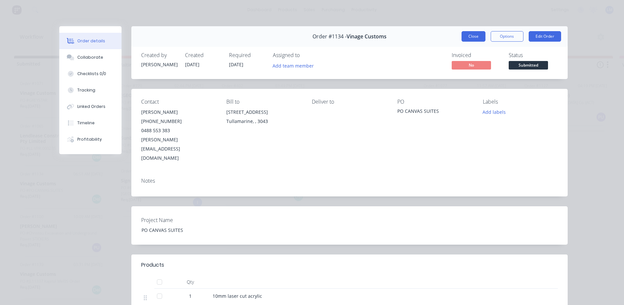
click at [467, 38] on button "Close" at bounding box center [474, 36] width 24 height 10
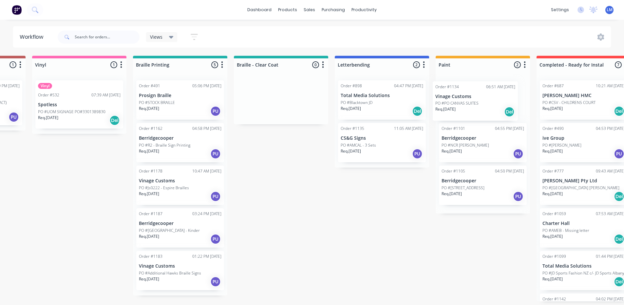
drag, startPoint x: 48, startPoint y: 191, endPoint x: 466, endPoint y: 104, distance: 426.7
click at [466, 104] on div "Submitted 23 Status colour #273444 hex #273444 Save Cancel Summaries Total orde…" at bounding box center [239, 178] width 1663 height 245
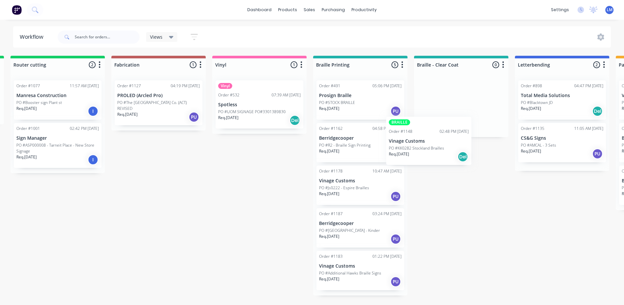
scroll to position [0, 417]
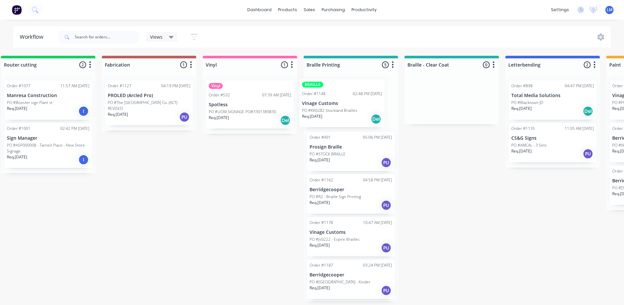
drag, startPoint x: 45, startPoint y: 188, endPoint x: 330, endPoint y: 106, distance: 296.5
click at [330, 106] on div "Submitted 22 Status colour #273444 hex #273444 Save Cancel Summaries Total orde…" at bounding box center [409, 178] width 1663 height 245
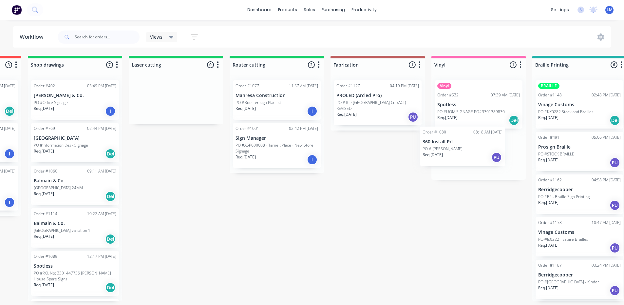
scroll to position [0, 188]
drag, startPoint x: 49, startPoint y: 225, endPoint x: 360, endPoint y: 139, distance: 322.5
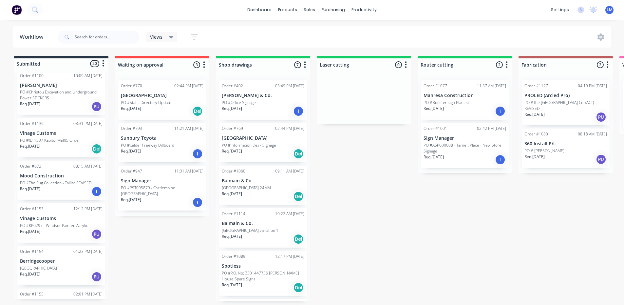
click at [53, 227] on p "PO #KK0297 - Windsor Painted Acrylic" at bounding box center [54, 225] width 68 height 6
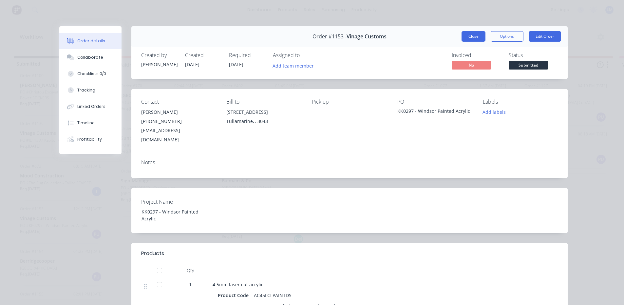
click at [467, 36] on button "Close" at bounding box center [474, 36] width 24 height 10
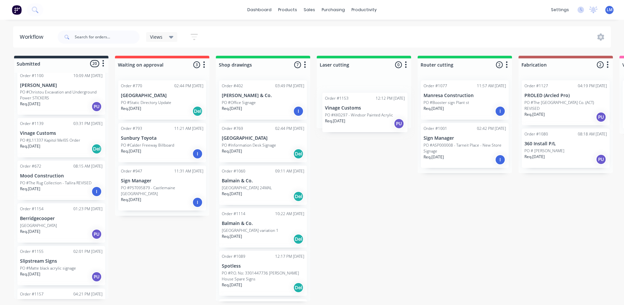
drag, startPoint x: 50, startPoint y: 226, endPoint x: 357, endPoint y: 115, distance: 327.0
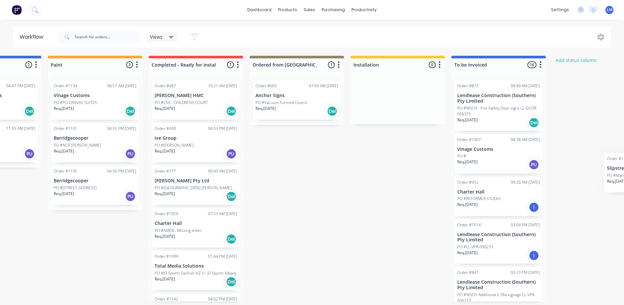
scroll to position [1, 1039]
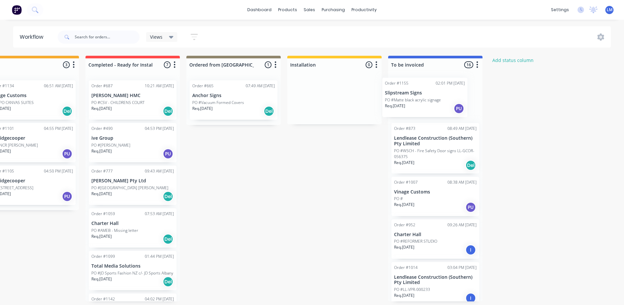
drag, startPoint x: 57, startPoint y: 265, endPoint x: 414, endPoint y: 99, distance: 393.6
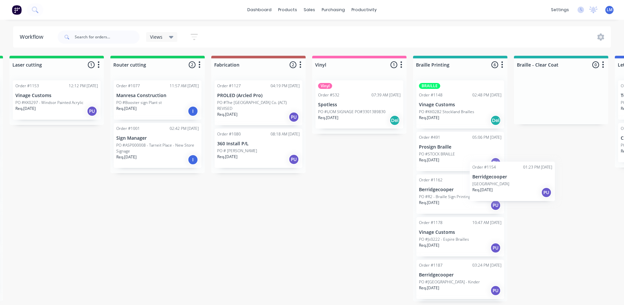
scroll to position [1, 308]
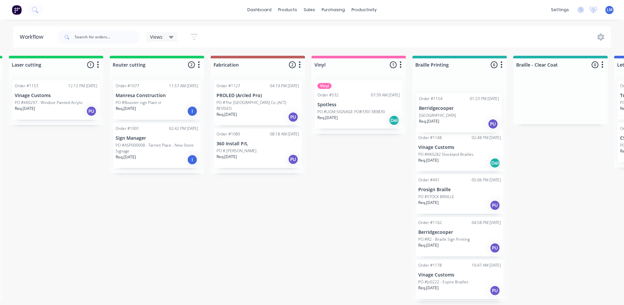
drag, startPoint x: 37, startPoint y: 226, endPoint x: 436, endPoint y: 122, distance: 412.0
click at [438, 116] on div "Submitted 18 Status colour #273444 hex #273444 Save Cancel Summaries Total orde…" at bounding box center [518, 178] width 1663 height 245
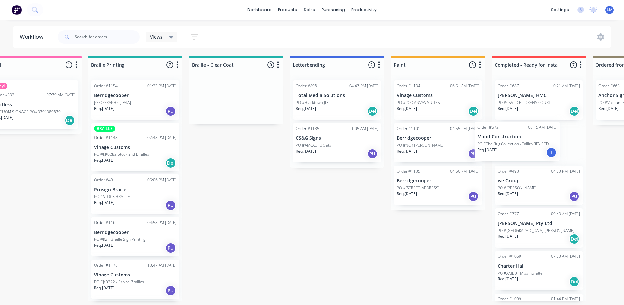
scroll to position [1, 636]
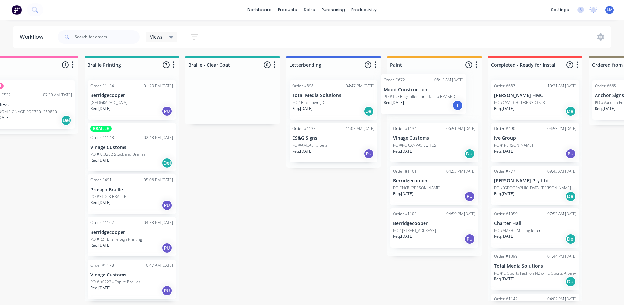
drag, startPoint x: 48, startPoint y: 182, endPoint x: 417, endPoint y: 97, distance: 379.2
click at [417, 97] on div "Submitted 17 Status colour #273444 hex #273444 Save Cancel Summaries Total orde…" at bounding box center [190, 178] width 1663 height 245
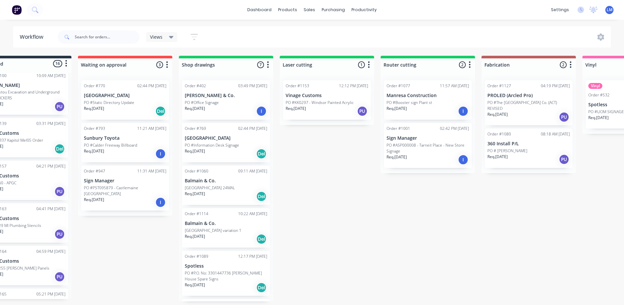
scroll to position [1, 0]
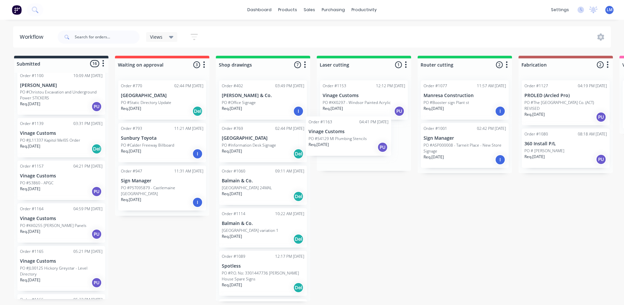
drag, startPoint x: 59, startPoint y: 223, endPoint x: 343, endPoint y: 138, distance: 296.4
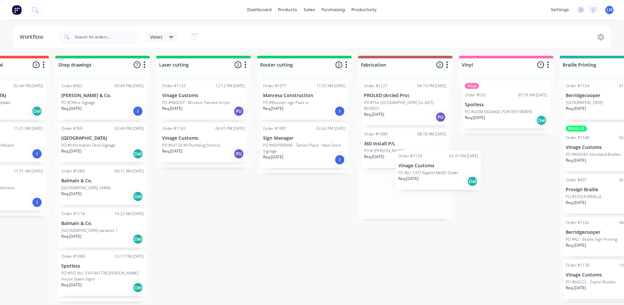
scroll to position [1, 161]
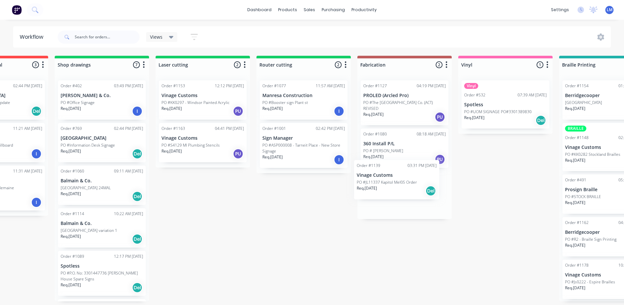
drag, startPoint x: 54, startPoint y: 140, endPoint x: 393, endPoint y: 183, distance: 342.2
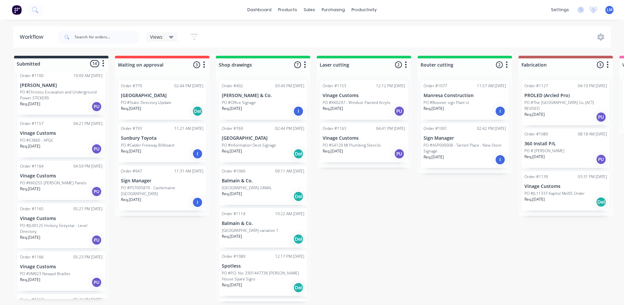
click at [66, 138] on div "PO #S3860 - APGC" at bounding box center [61, 140] width 83 height 6
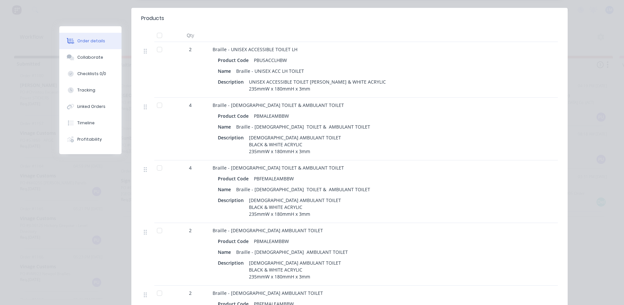
scroll to position [0, 0]
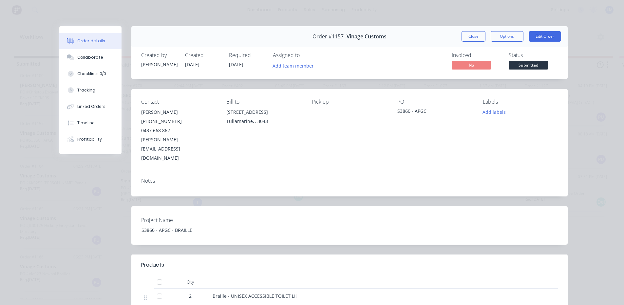
click at [467, 34] on button "Close" at bounding box center [474, 36] width 24 height 10
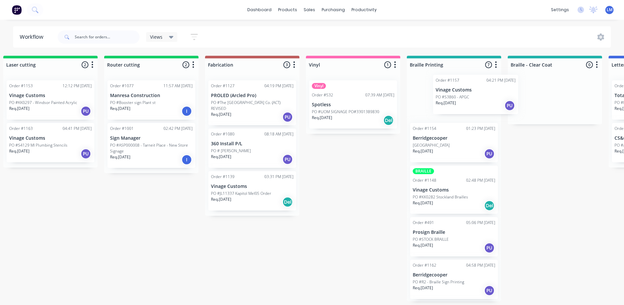
scroll to position [1, 316]
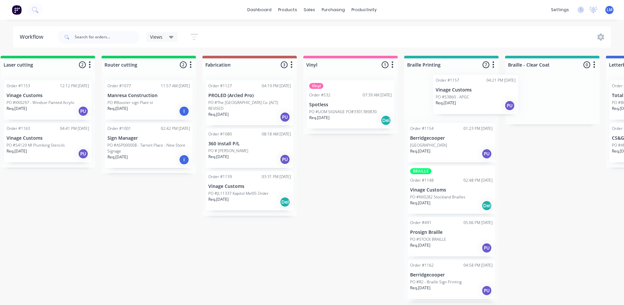
drag, startPoint x: 34, startPoint y: 141, endPoint x: 432, endPoint y: 105, distance: 399.7
click at [435, 102] on div "Submitted 14 Status colour #273444 hex #273444 Save Cancel Summaries Total orde…" at bounding box center [510, 178] width 1663 height 245
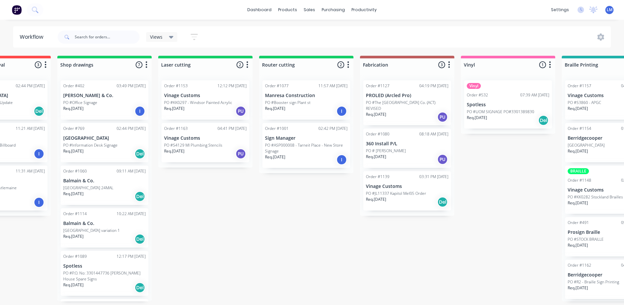
scroll to position [1, 0]
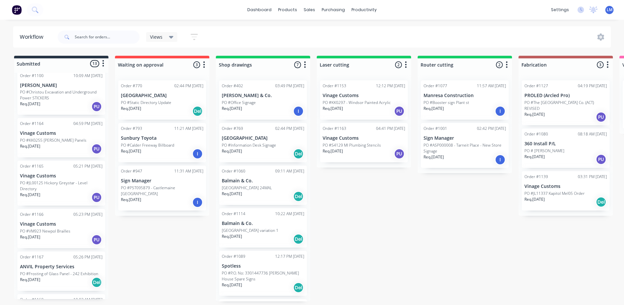
click at [50, 139] on p "PO #KK0255 [PERSON_NAME] Panels" at bounding box center [53, 140] width 67 height 6
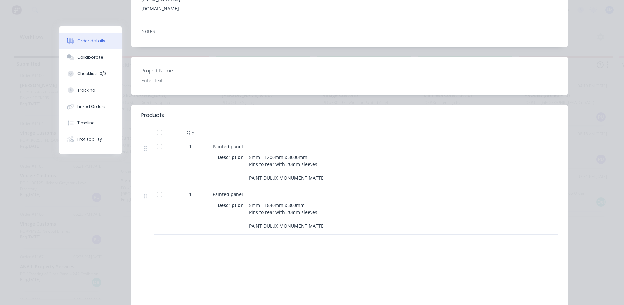
scroll to position [0, 0]
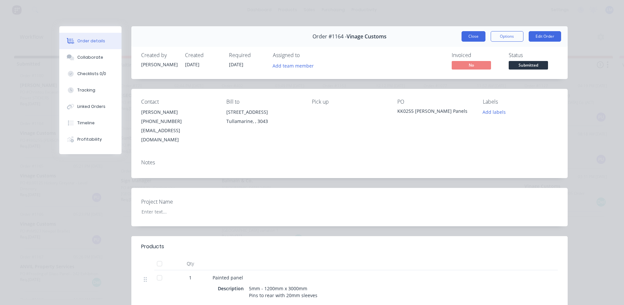
click at [466, 38] on button "Close" at bounding box center [474, 36] width 24 height 10
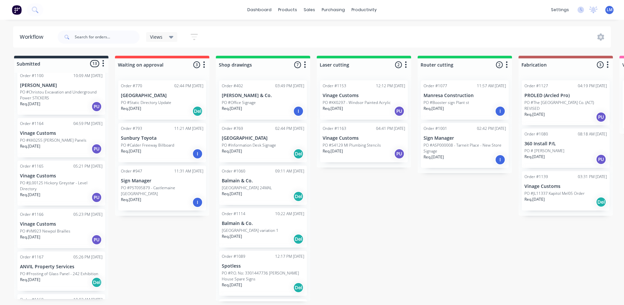
scroll to position [98, 0]
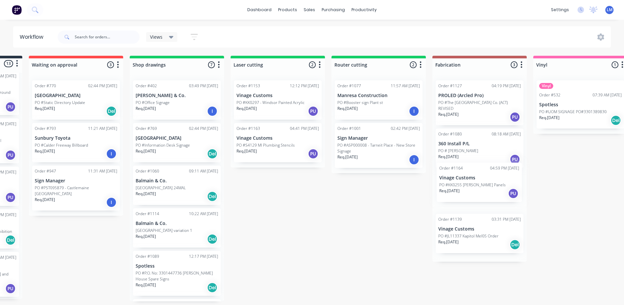
drag, startPoint x: 50, startPoint y: 139, endPoint x: 473, endPoint y: 184, distance: 425.7
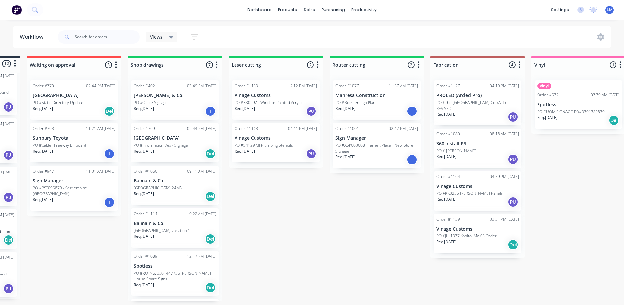
scroll to position [1, 0]
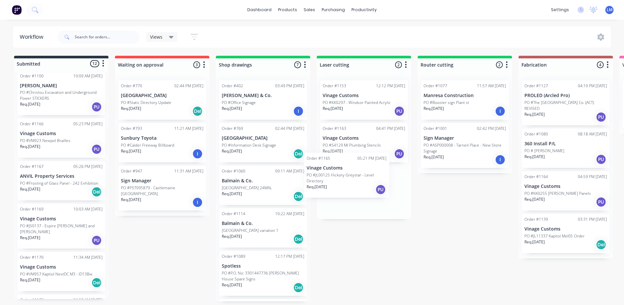
drag, startPoint x: 42, startPoint y: 141, endPoint x: 330, endPoint y: 176, distance: 289.8
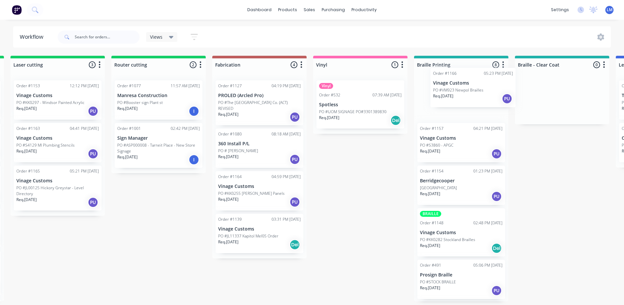
scroll to position [1, 308]
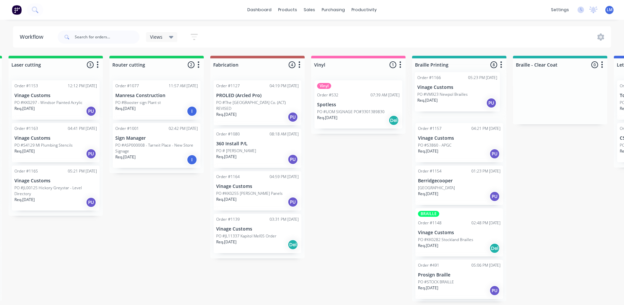
drag, startPoint x: 39, startPoint y: 135, endPoint x: 420, endPoint y: 128, distance: 381.8
click at [439, 91] on div "Submitted 11 Status colour #273444 hex #273444 Save Cancel Summaries Total orde…" at bounding box center [518, 178] width 1663 height 245
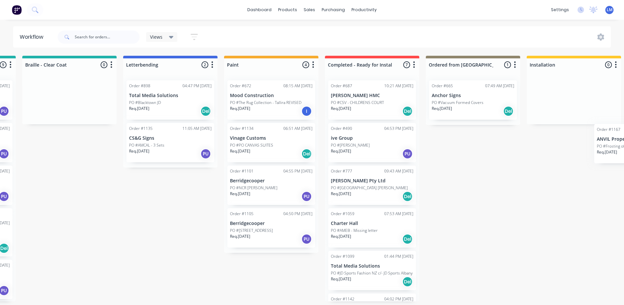
scroll to position [1, 817]
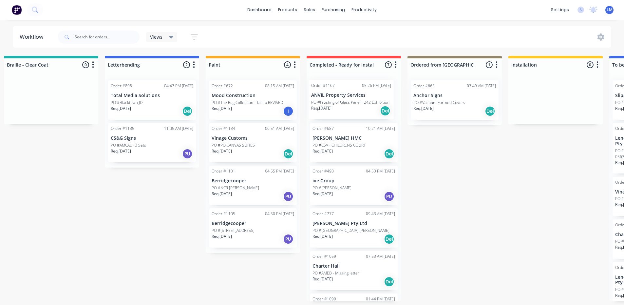
drag, startPoint x: 37, startPoint y: 140, endPoint x: 331, endPoint y: 103, distance: 296.2
click at [331, 103] on div "Submitted 10 Status colour #273444 hex #273444 Save Cancel Summaries Total orde…" at bounding box center [9, 178] width 1663 height 245
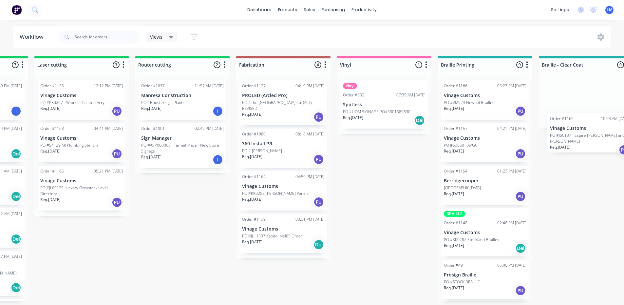
scroll to position [1, 327]
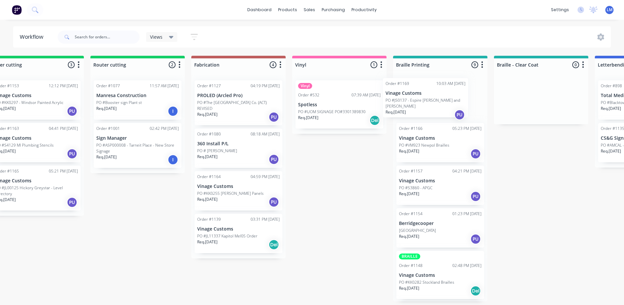
drag, startPoint x: 40, startPoint y: 139, endPoint x: 406, endPoint y: 131, distance: 366.1
click at [411, 102] on div "Submitted 9 Status colour #273444 hex #273444 Save Cancel Summaries Total order…" at bounding box center [499, 178] width 1663 height 245
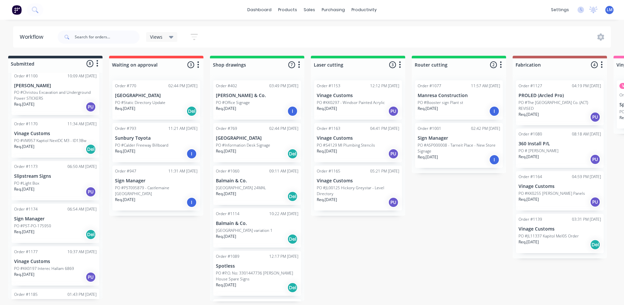
scroll to position [1, 0]
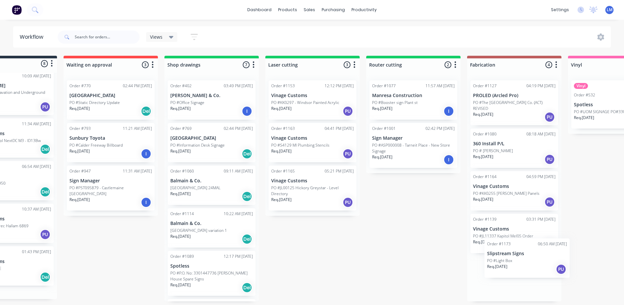
drag, startPoint x: 53, startPoint y: 178, endPoint x: 504, endPoint y: 250, distance: 456.9
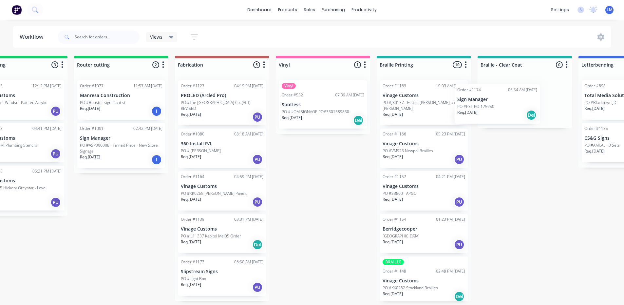
scroll to position [1, 346]
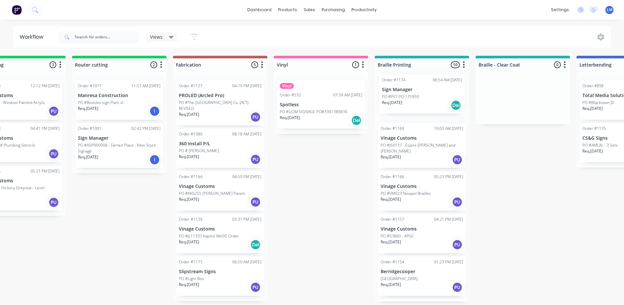
drag, startPoint x: 51, startPoint y: 194, endPoint x: 410, endPoint y: 99, distance: 371.6
click at [411, 98] on div "Submitted 7 Status colour #273444 hex #273444 Save Cancel Summaries Total order…" at bounding box center [480, 178] width 1663 height 245
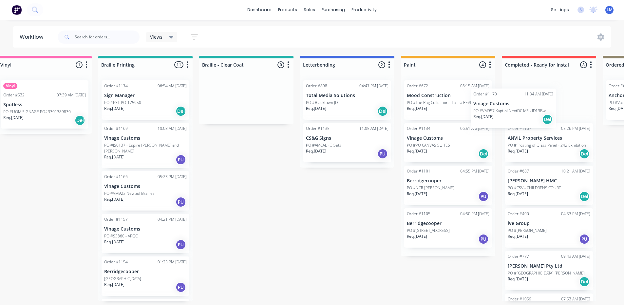
scroll to position [1, 624]
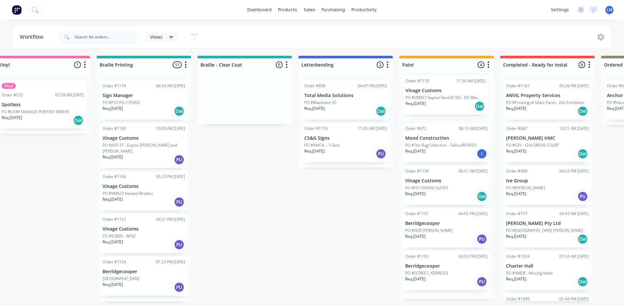
drag, startPoint x: 56, startPoint y: 195, endPoint x: 443, endPoint y: 98, distance: 399.2
click at [443, 98] on div "Submitted 6 Status colour #273444 hex #273444 Save Cancel Summaries Total order…" at bounding box center [202, 178] width 1663 height 245
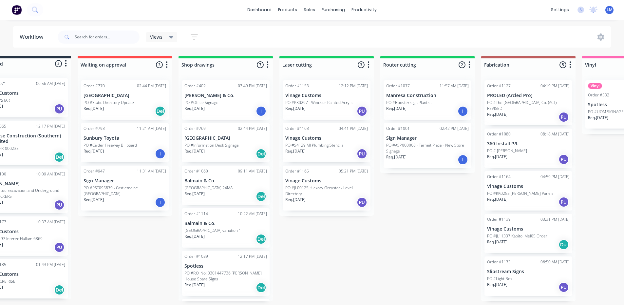
scroll to position [1, 0]
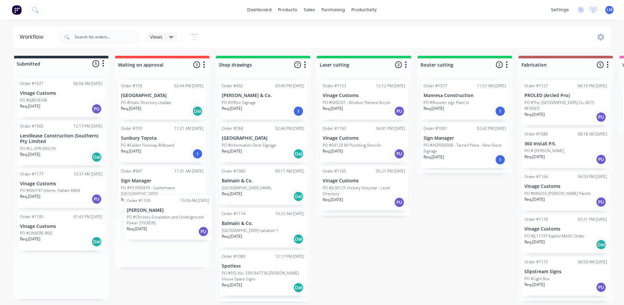
drag, startPoint x: 53, startPoint y: 192, endPoint x: 163, endPoint y: 220, distance: 112.9
click at [56, 191] on p "PO #KK0197 Interec Hallam 6869" at bounding box center [50, 190] width 60 height 6
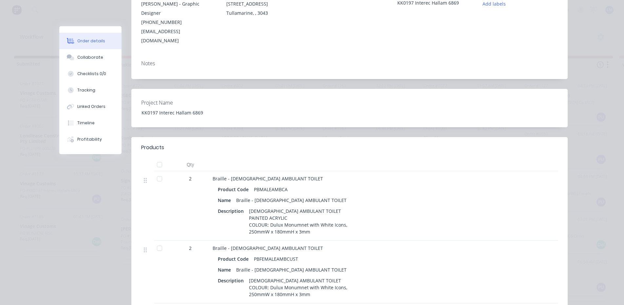
scroll to position [0, 0]
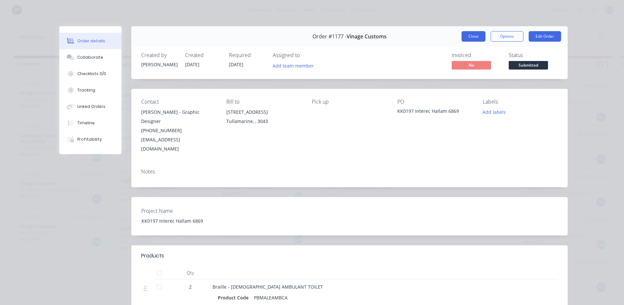
click at [472, 37] on button "Close" at bounding box center [474, 36] width 24 height 10
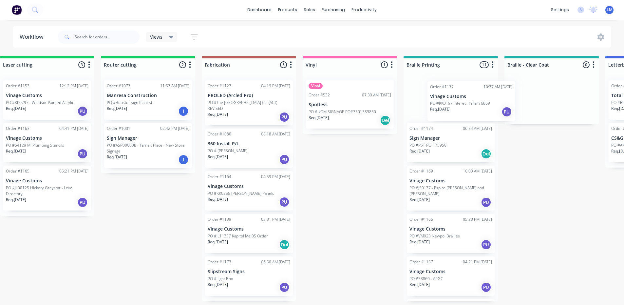
scroll to position [1, 317]
drag, startPoint x: 46, startPoint y: 186, endPoint x: 425, endPoint y: 113, distance: 386.4
click at [432, 96] on div "Submitted 4 Status colour #273444 hex #273444 Save Cancel Summaries Total order…" at bounding box center [509, 178] width 1663 height 245
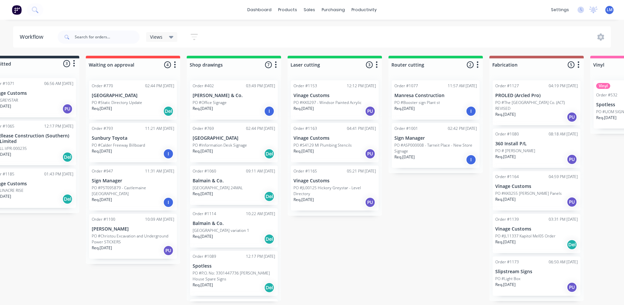
scroll to position [1, 0]
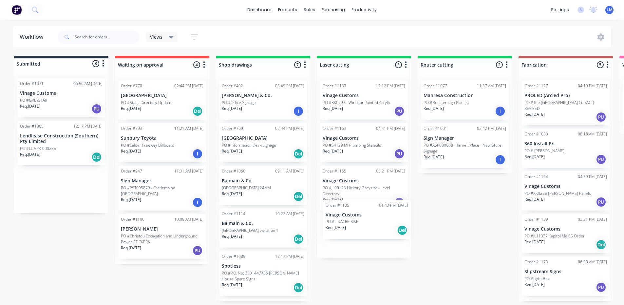
drag, startPoint x: 57, startPoint y: 187, endPoint x: 366, endPoint y: 220, distance: 310.7
click at [56, 145] on p "PO #LL-VPR-000235" at bounding box center [38, 148] width 36 height 6
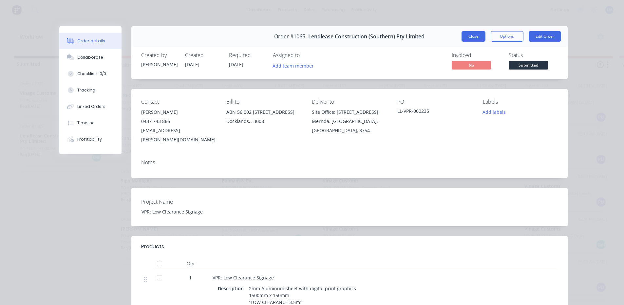
click at [475, 34] on button "Close" at bounding box center [474, 36] width 24 height 10
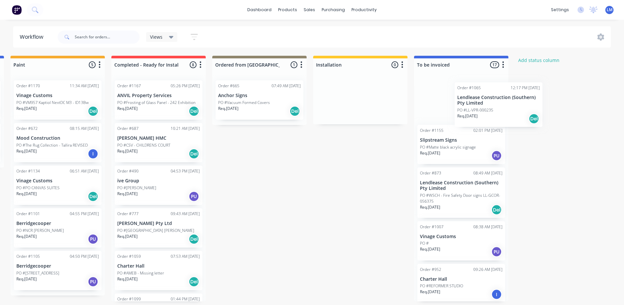
scroll to position [1, 1015]
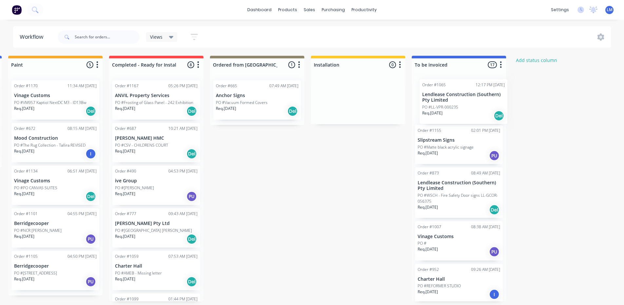
drag, startPoint x: 61, startPoint y: 138, endPoint x: 466, endPoint y: 98, distance: 406.3
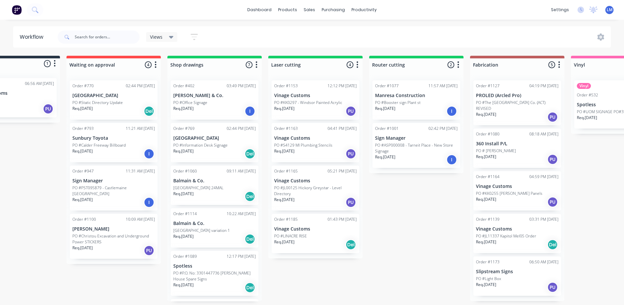
scroll to position [1, 0]
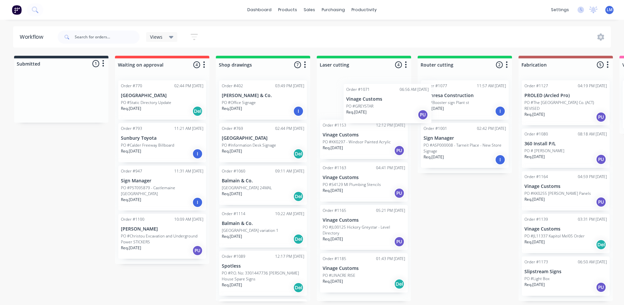
drag, startPoint x: 56, startPoint y: 101, endPoint x: 361, endPoint y: 104, distance: 305.1
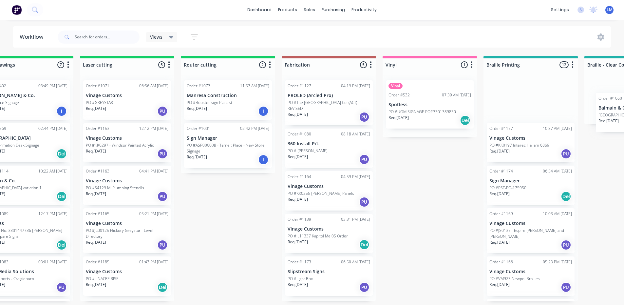
scroll to position [1, 261]
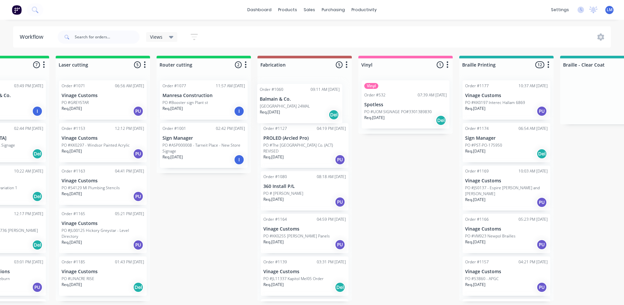
drag, startPoint x: 253, startPoint y: 187, endPoint x: 293, endPoint y: 106, distance: 90.3
click at [293, 106] on div "Submitted 0 Status colour #273444 hex #273444 Save Cancel Summaries Total order…" at bounding box center [565, 178] width 1663 height 245
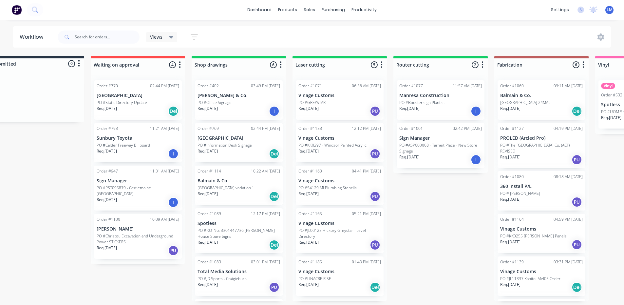
scroll to position [1, 22]
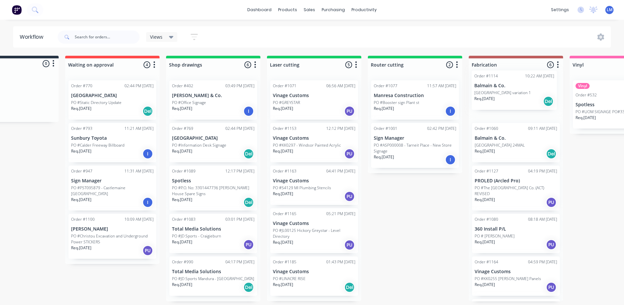
drag, startPoint x: 234, startPoint y: 191, endPoint x: 510, endPoint y: 96, distance: 292.5
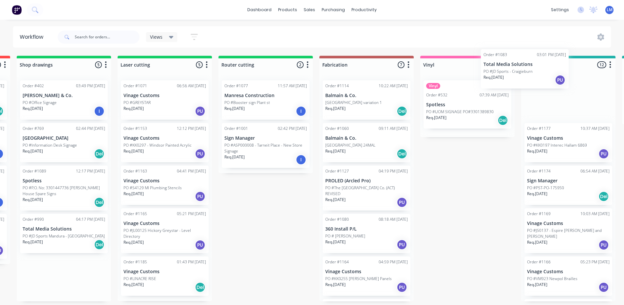
scroll to position [0, 228]
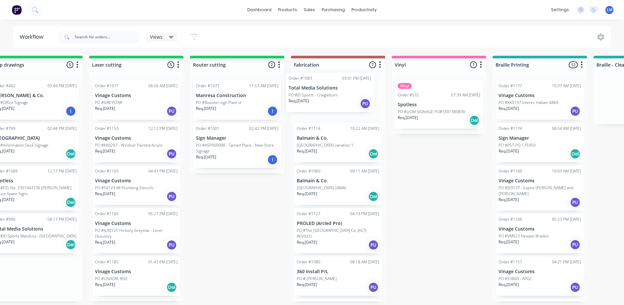
drag, startPoint x: 198, startPoint y: 235, endPoint x: 326, endPoint y: 92, distance: 191.6
click at [326, 92] on div "Submitted 0 Status colour #273444 hex #273444 Save Cancel Summaries Total order…" at bounding box center [598, 178] width 1663 height 245
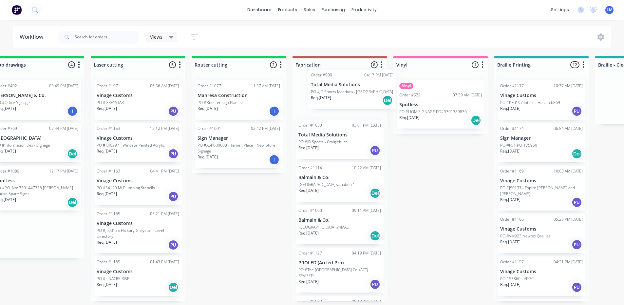
drag, startPoint x: 31, startPoint y: 235, endPoint x: 346, endPoint y: 91, distance: 345.9
click at [346, 91] on div "Submitted 0 Status colour #273444 hex #273444 Save Cancel Summaries Total order…" at bounding box center [600, 178] width 1663 height 245
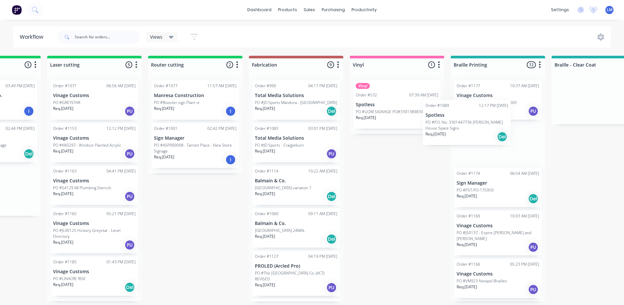
scroll to position [0, 271]
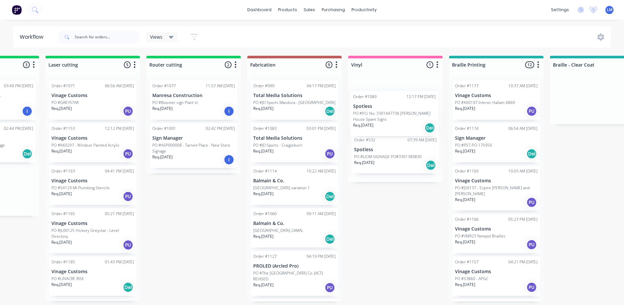
drag, startPoint x: 251, startPoint y: 190, endPoint x: 382, endPoint y: 116, distance: 150.8
click at [382, 116] on div "Submitted 0 Status colour #273444 hex #273444 Save Cancel Summaries Total order…" at bounding box center [555, 178] width 1663 height 245
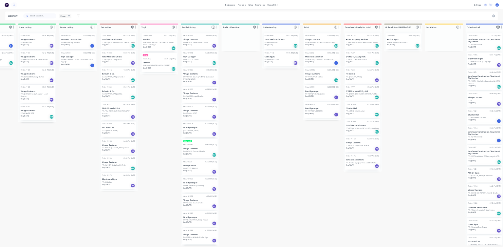
scroll to position [0, 0]
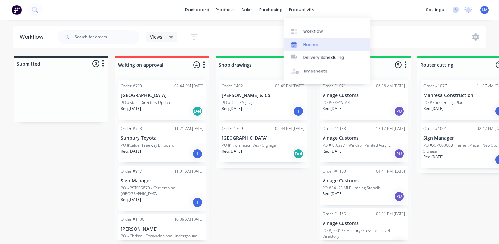
click at [315, 46] on div "Planner" at bounding box center [310, 45] width 15 height 6
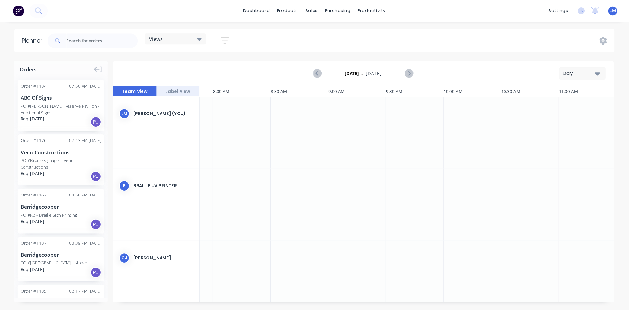
scroll to position [0, 93]
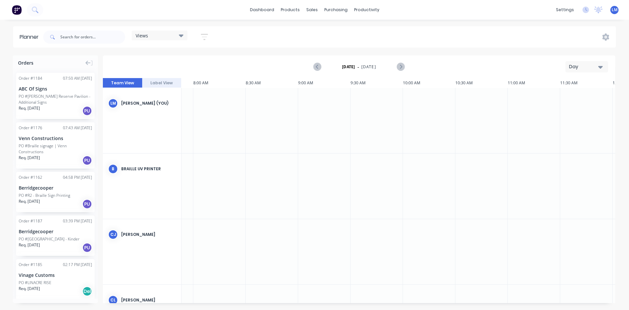
click at [18, 11] on img at bounding box center [17, 10] width 10 height 10
